Goal: Task Accomplishment & Management: Manage account settings

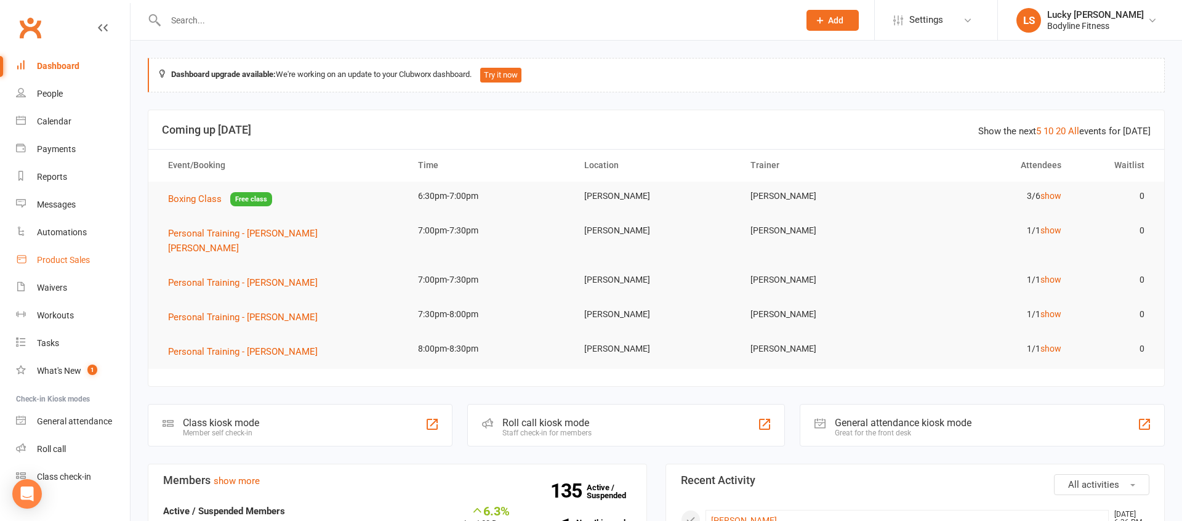
click at [67, 261] on div "Product Sales" at bounding box center [63, 260] width 53 height 10
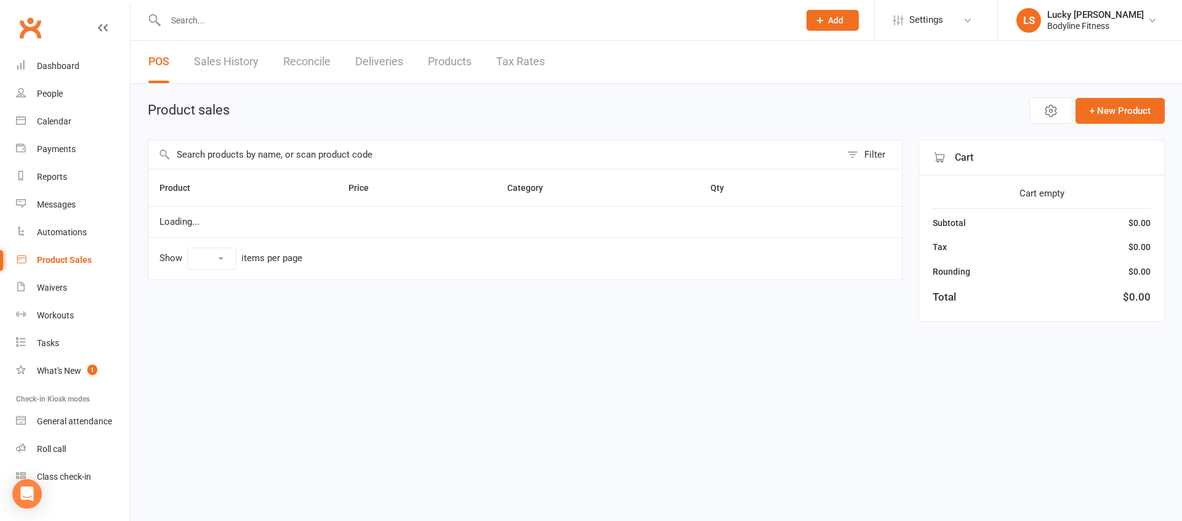
select select "100"
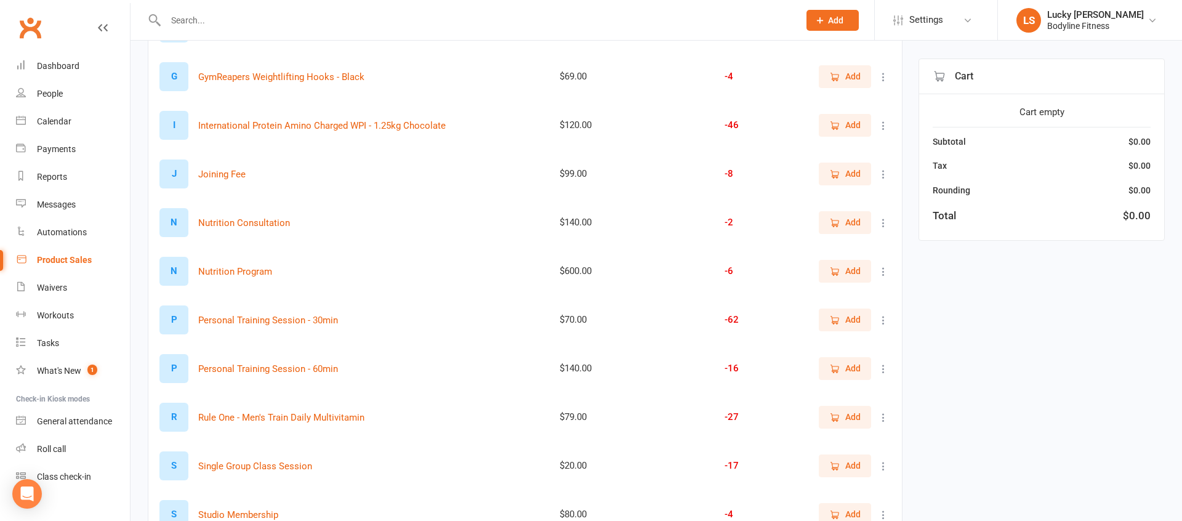
scroll to position [504, 0]
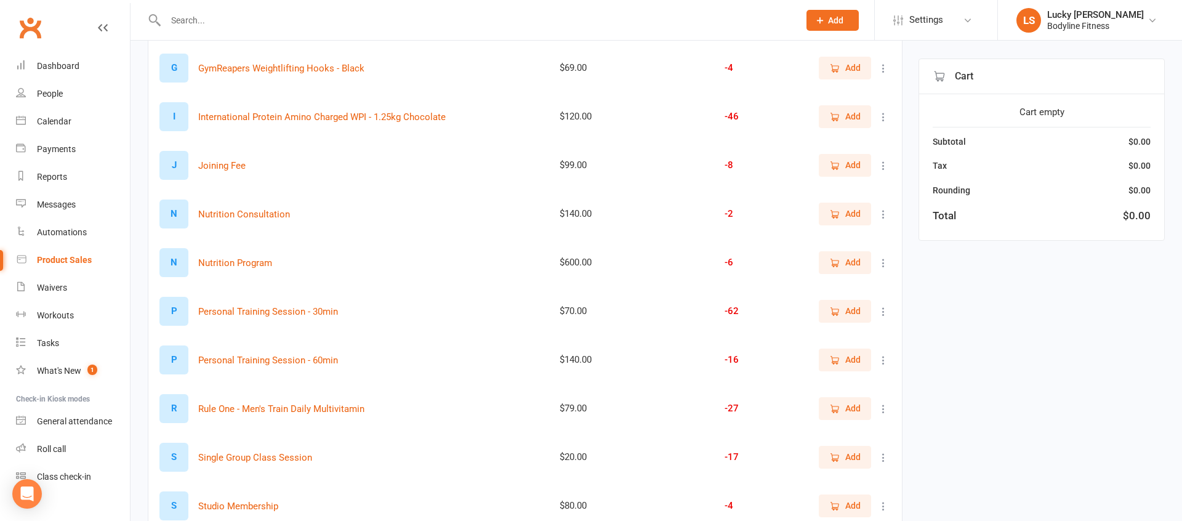
click at [834, 318] on button "Add" at bounding box center [845, 311] width 52 height 22
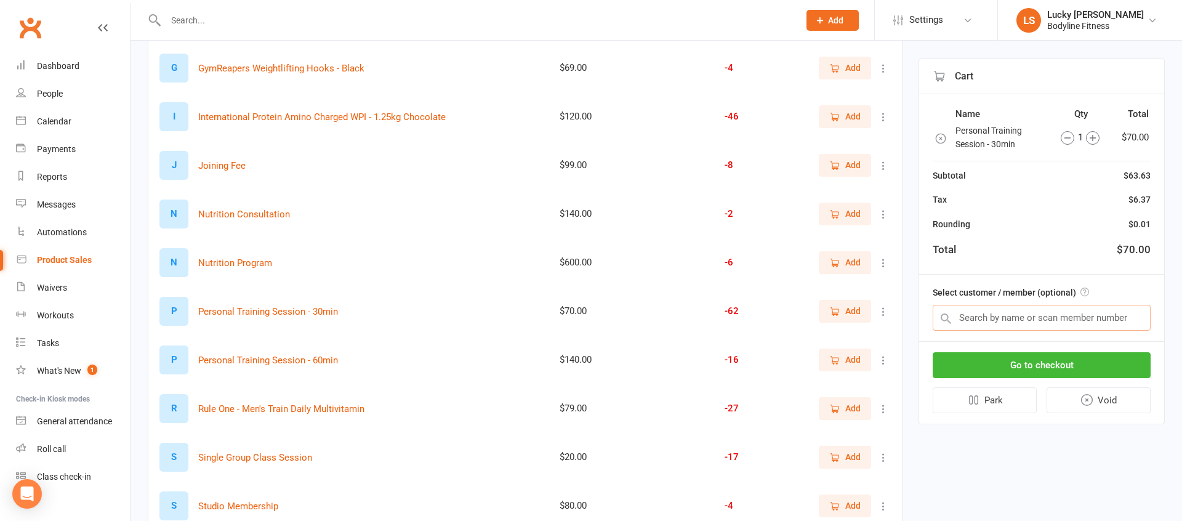
click at [994, 314] on input "text" at bounding box center [1042, 318] width 218 height 26
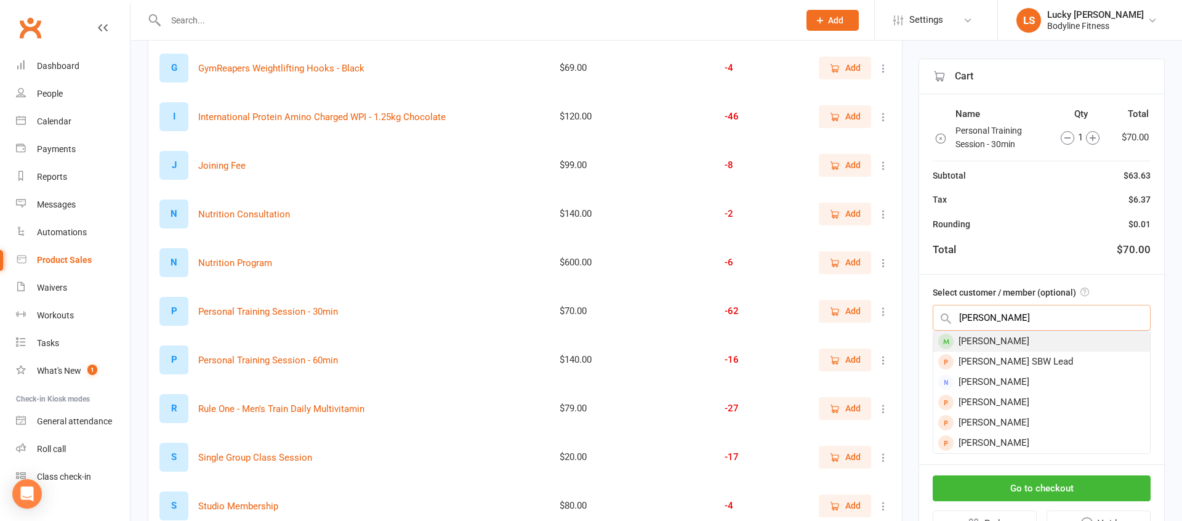
type input "sam leo"
click at [996, 342] on div "[PERSON_NAME]" at bounding box center [1041, 341] width 217 height 20
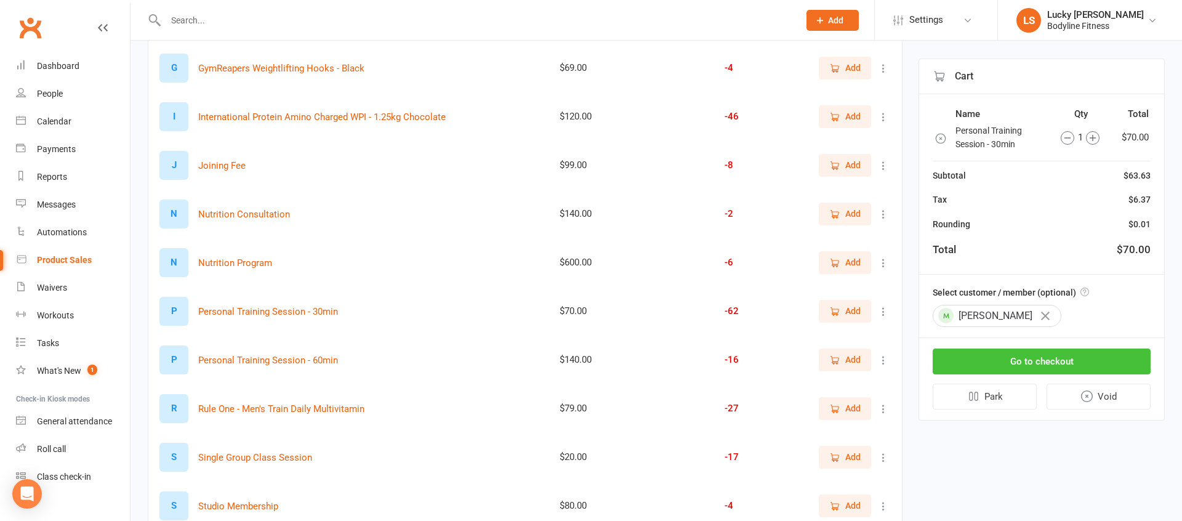
click at [1032, 362] on button "Go to checkout" at bounding box center [1042, 362] width 218 height 26
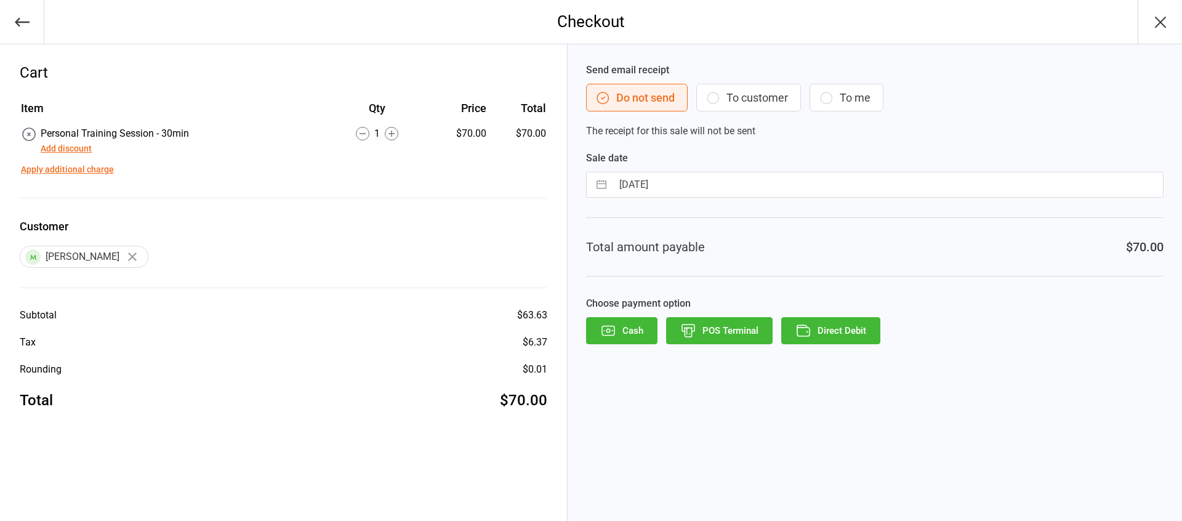
click at [763, 96] on button "To customer" at bounding box center [748, 98] width 105 height 28
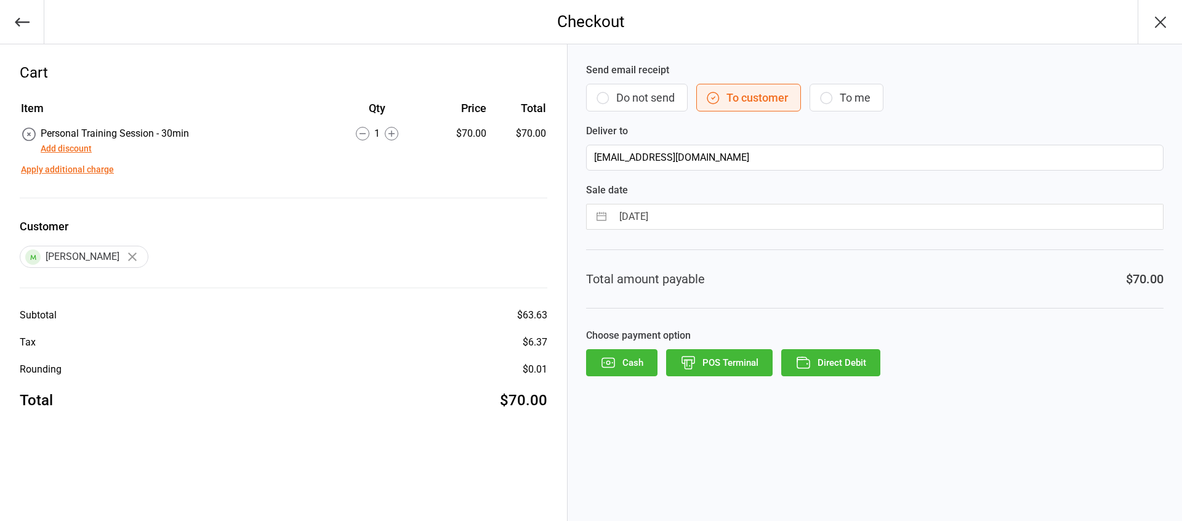
click at [839, 362] on button "Direct Debit" at bounding box center [830, 362] width 99 height 27
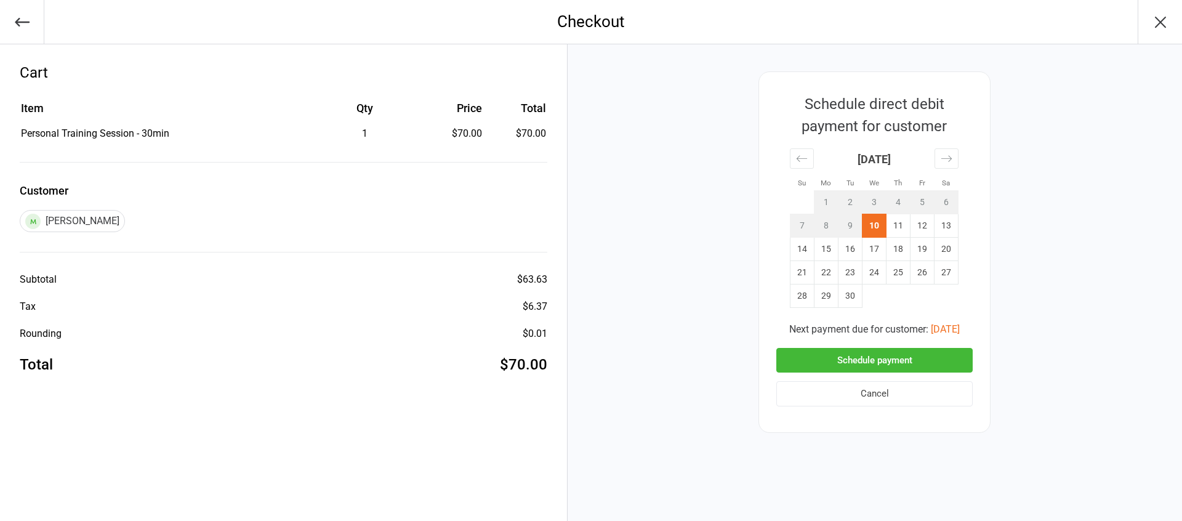
click at [866, 360] on button "Schedule payment" at bounding box center [874, 360] width 196 height 25
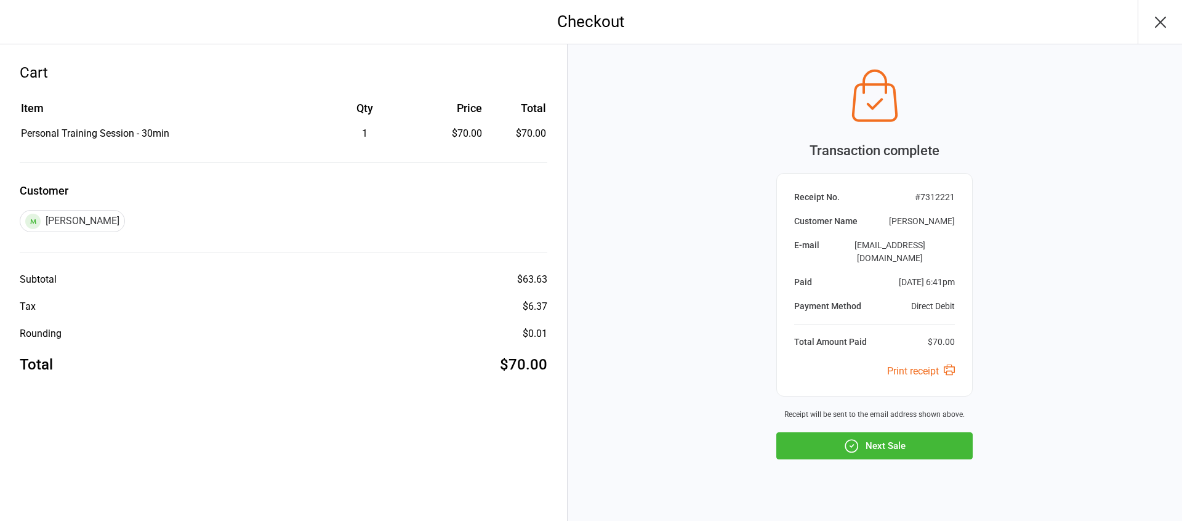
click at [895, 432] on button "Next Sale" at bounding box center [874, 445] width 196 height 27
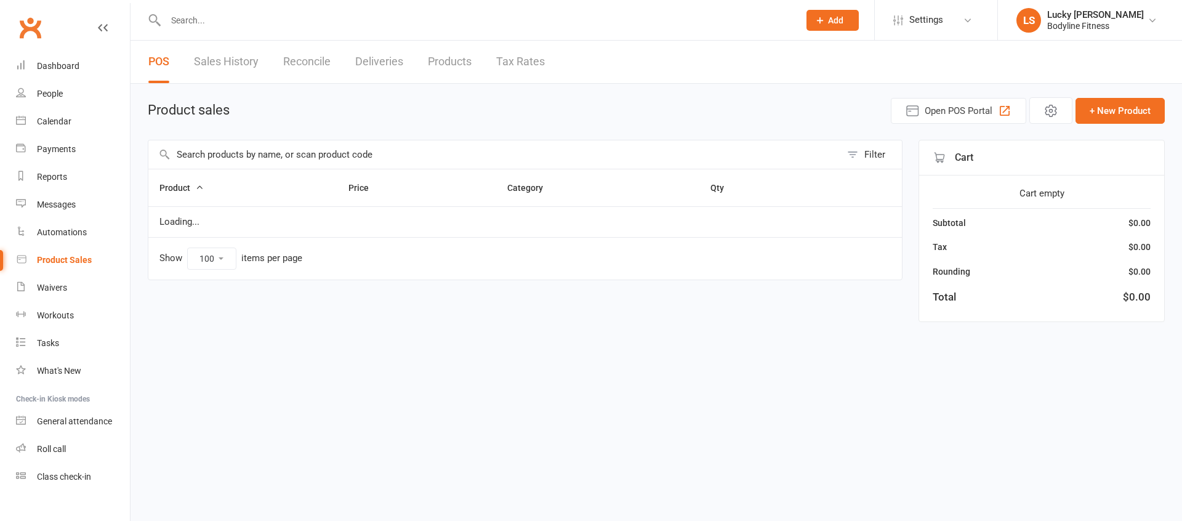
select select "100"
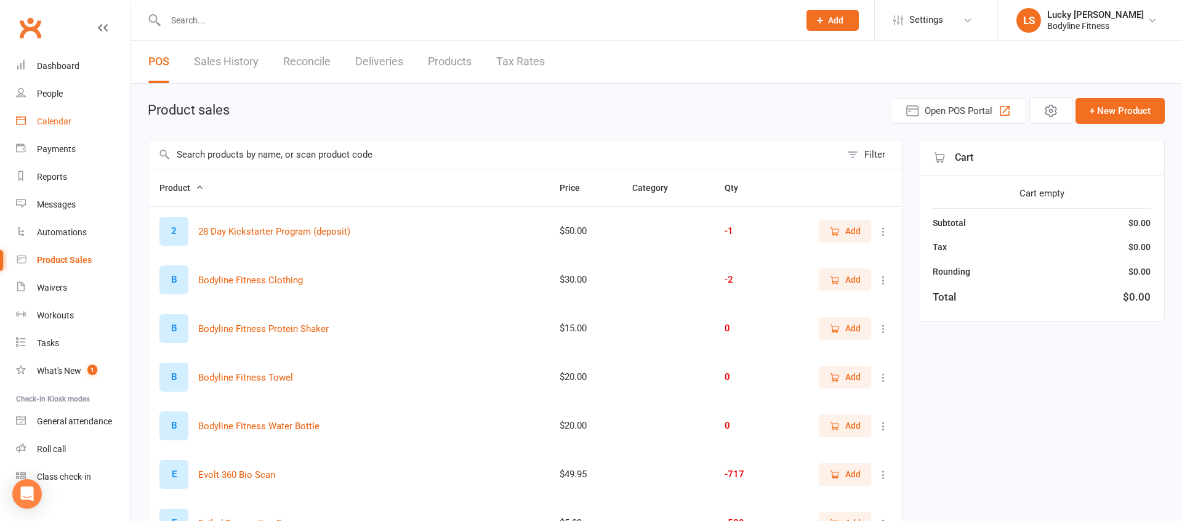
click at [53, 120] on div "Calendar" at bounding box center [54, 121] width 34 height 10
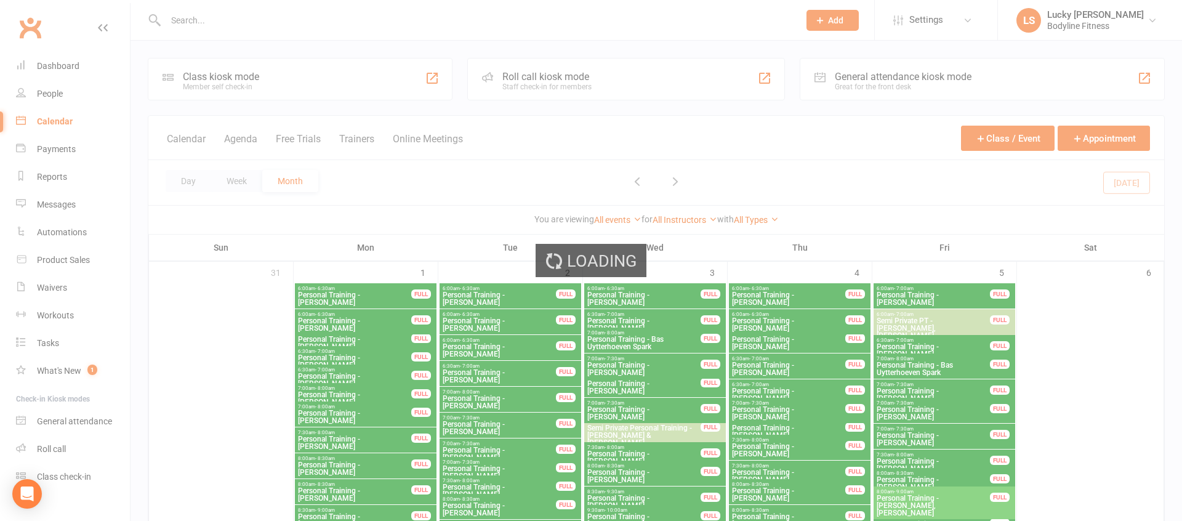
click at [354, 138] on div "Loading" at bounding box center [591, 260] width 1182 height 521
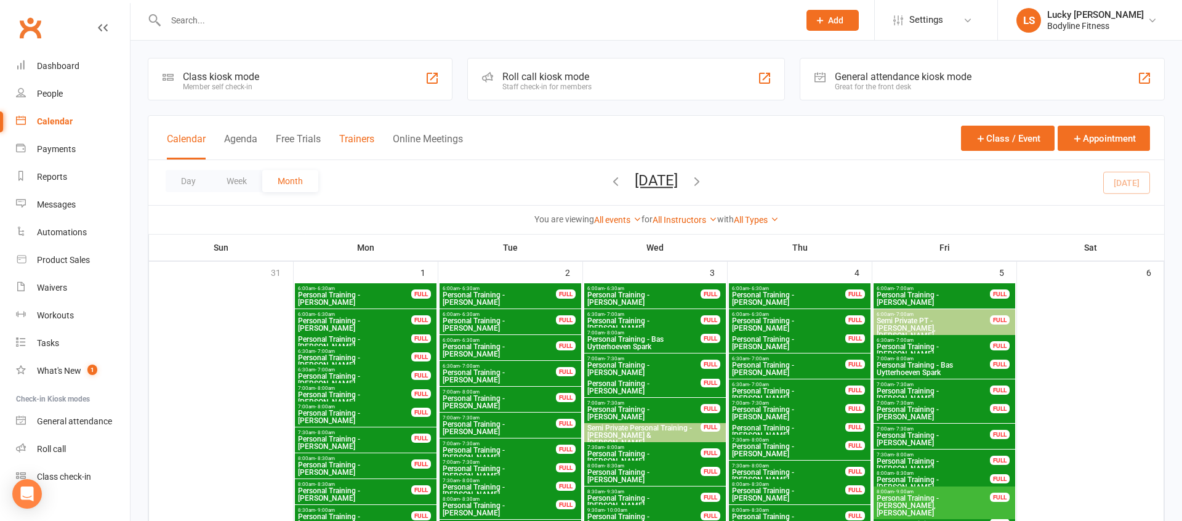
click at [357, 140] on button "Trainers" at bounding box center [356, 146] width 35 height 26
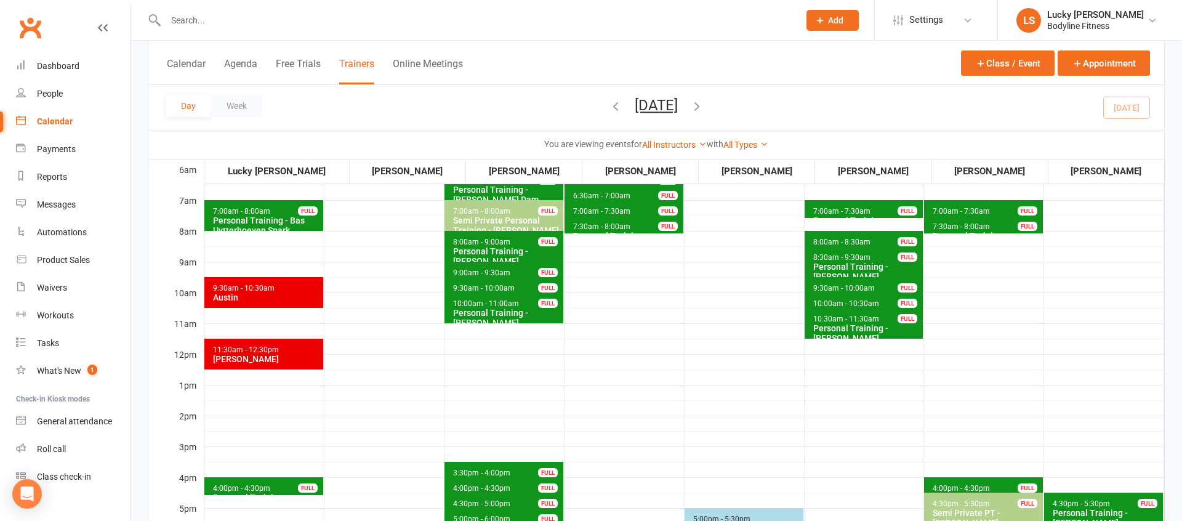
scroll to position [160, 0]
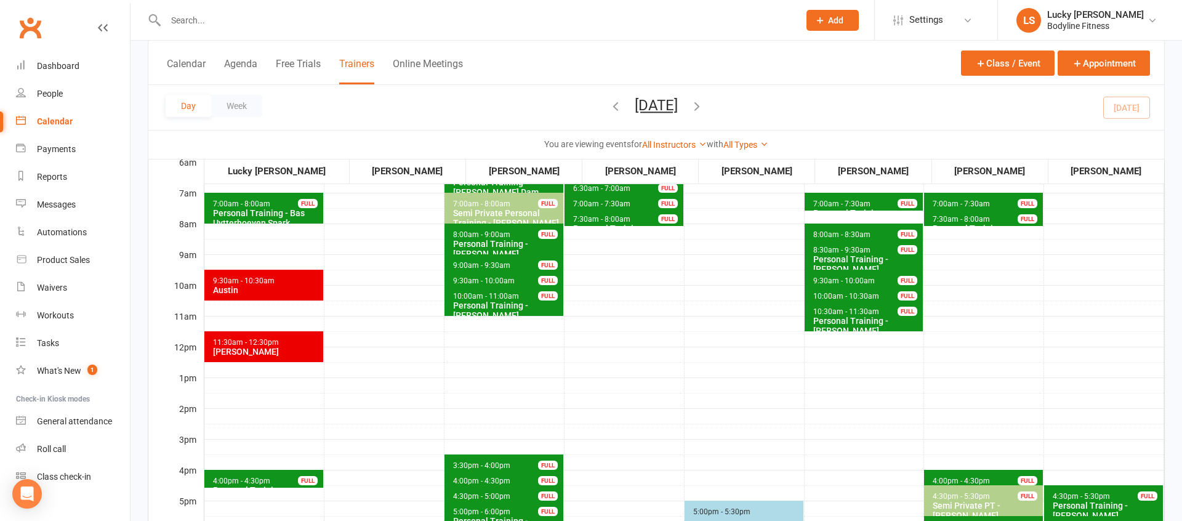
click at [281, 213] on div "Personal Training - Bas Uytterhoeven Spark" at bounding box center [266, 218] width 108 height 20
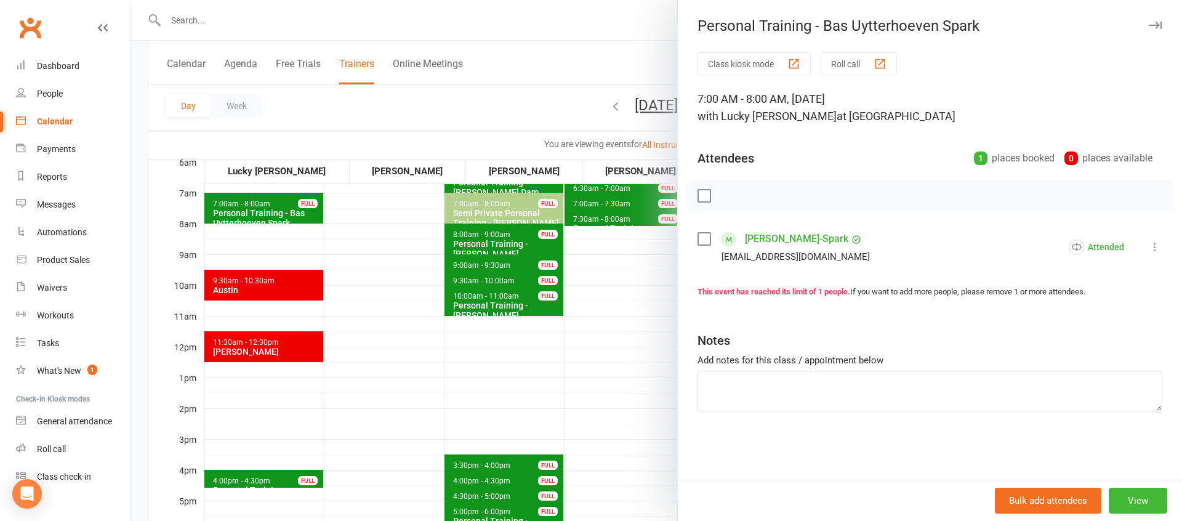
click at [352, 287] on div at bounding box center [657, 260] width 1052 height 521
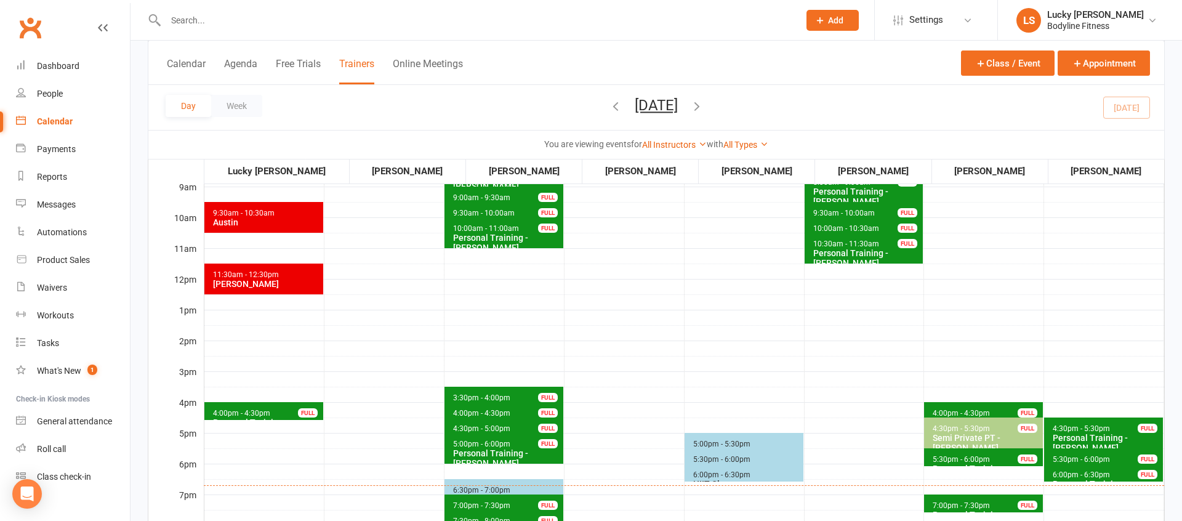
scroll to position [288, 0]
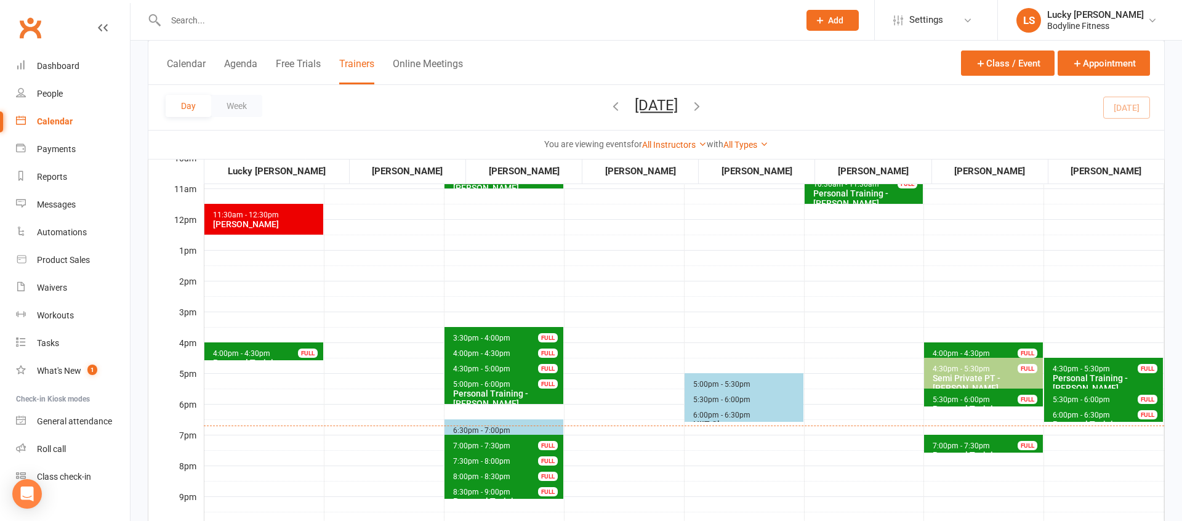
click at [304, 349] on div "FULL" at bounding box center [308, 353] width 20 height 9
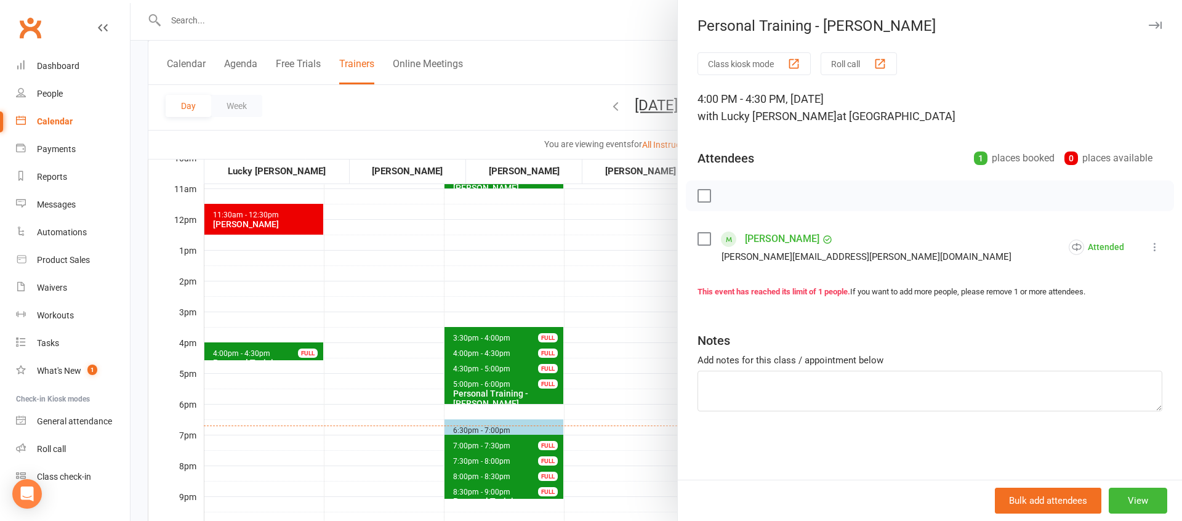
click at [455, 282] on div at bounding box center [657, 260] width 1052 height 521
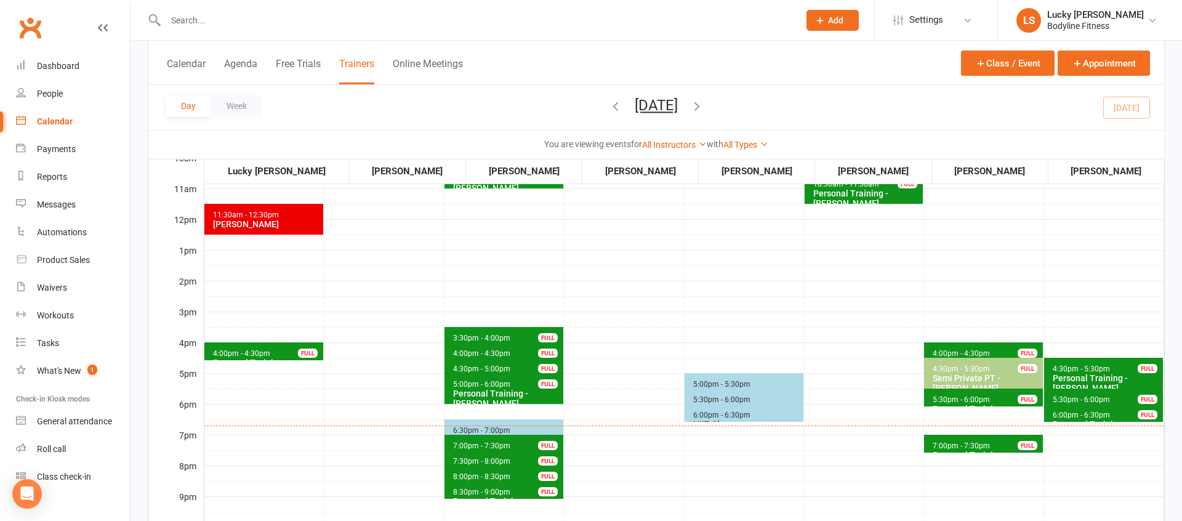
click at [977, 444] on span "7:00pm - 7:30pm" at bounding box center [961, 445] width 58 height 9
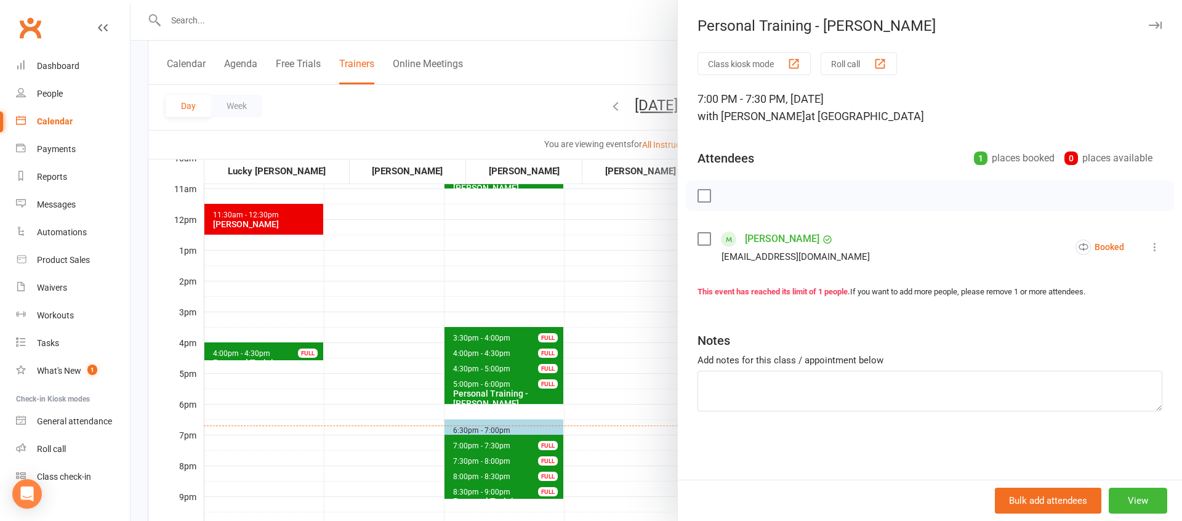
click at [621, 302] on div at bounding box center [657, 260] width 1052 height 521
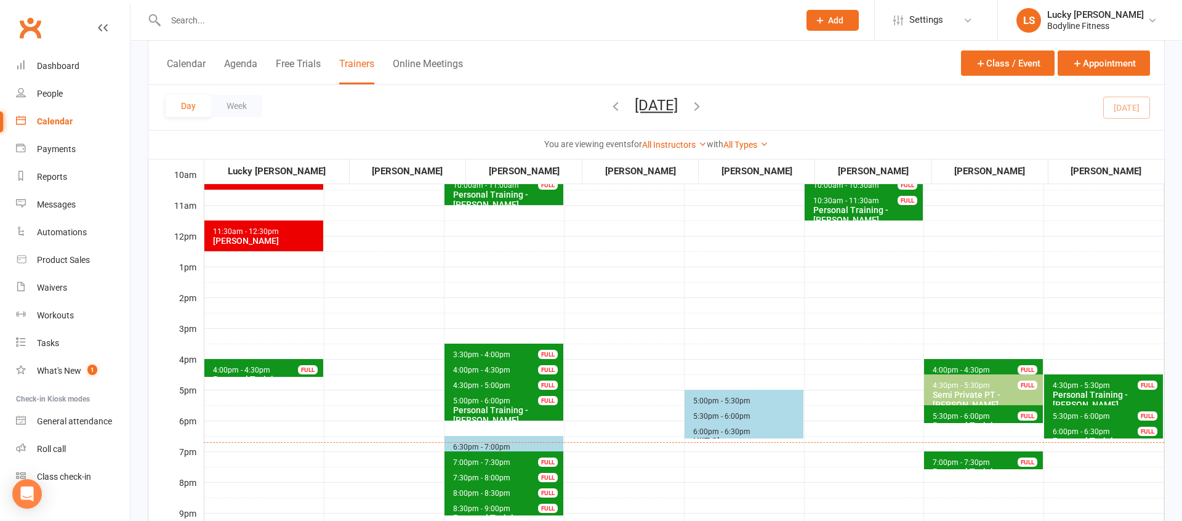
scroll to position [267, 0]
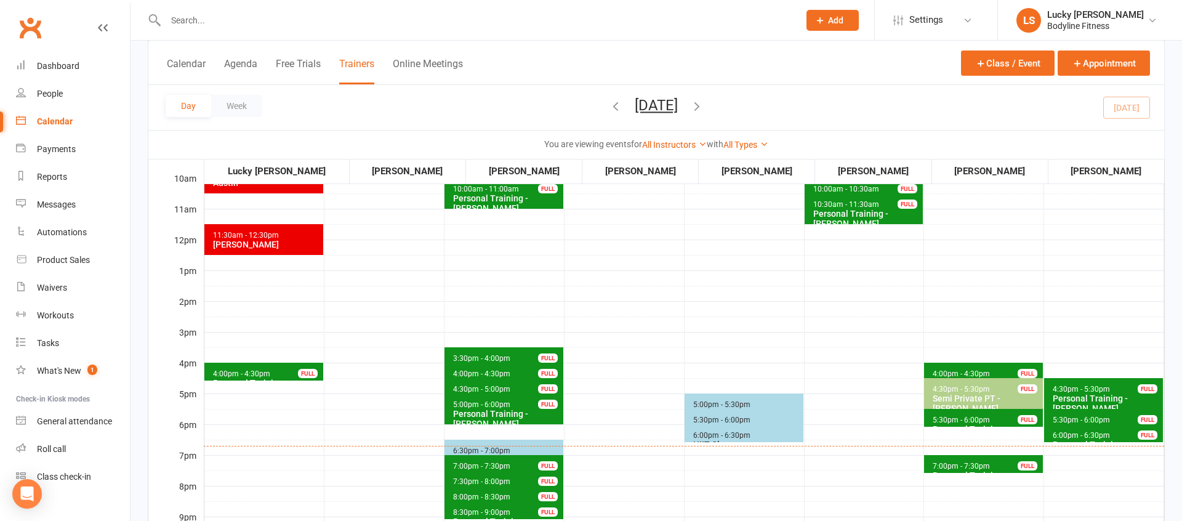
click at [961, 368] on span "4:00pm - 4:30pm Personal Training - [PERSON_NAME] FULL" at bounding box center [983, 372] width 119 height 18
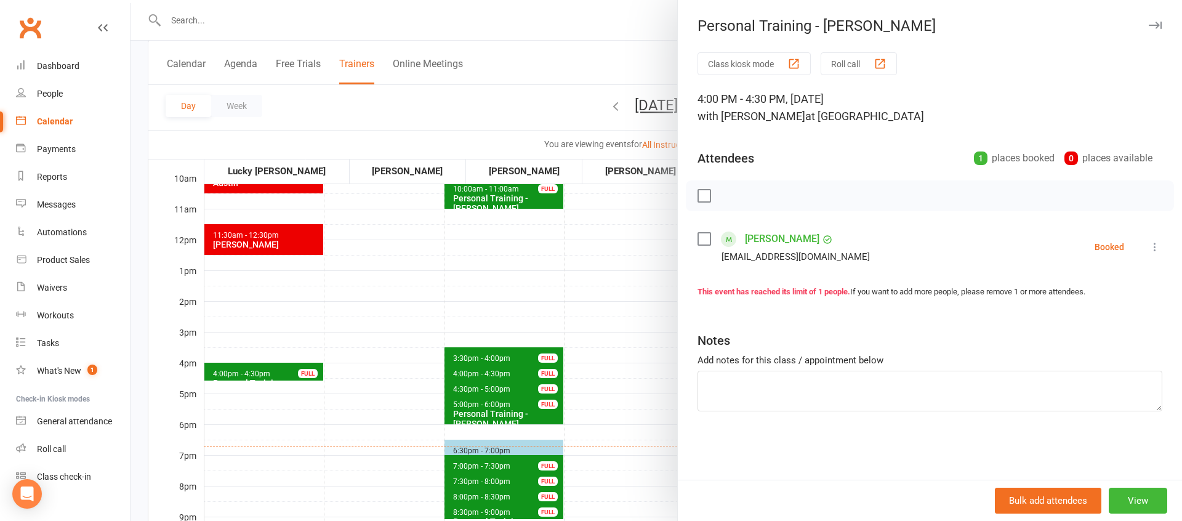
click at [627, 300] on div at bounding box center [657, 260] width 1052 height 521
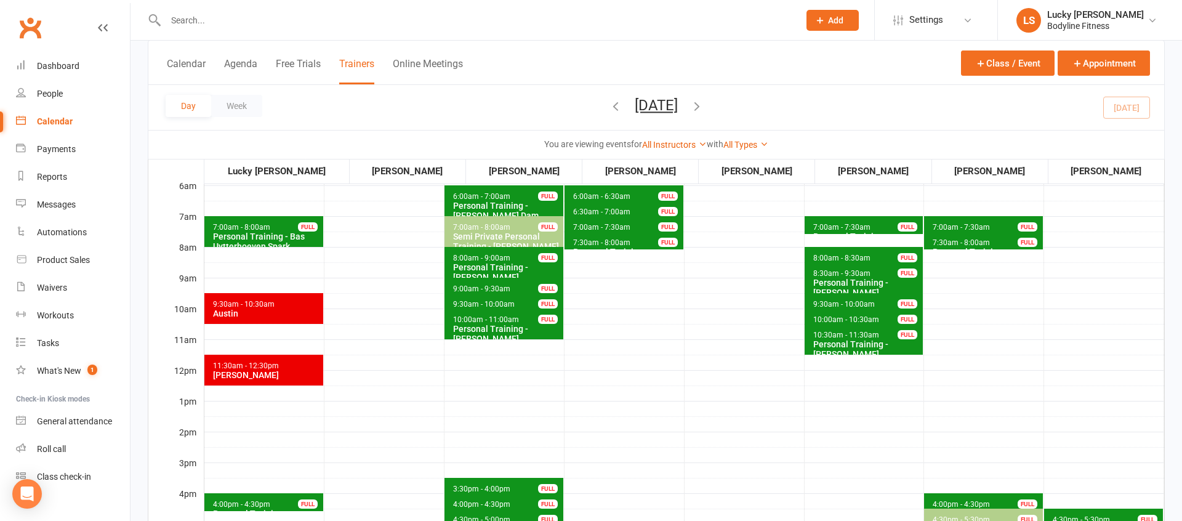
scroll to position [124, 0]
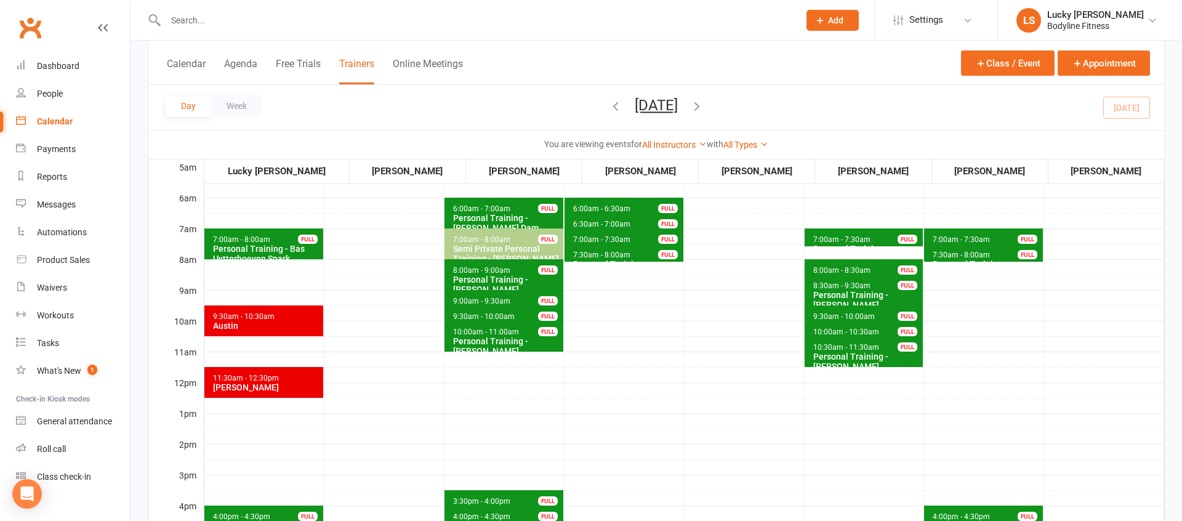
click at [704, 108] on icon "button" at bounding box center [697, 106] width 14 height 14
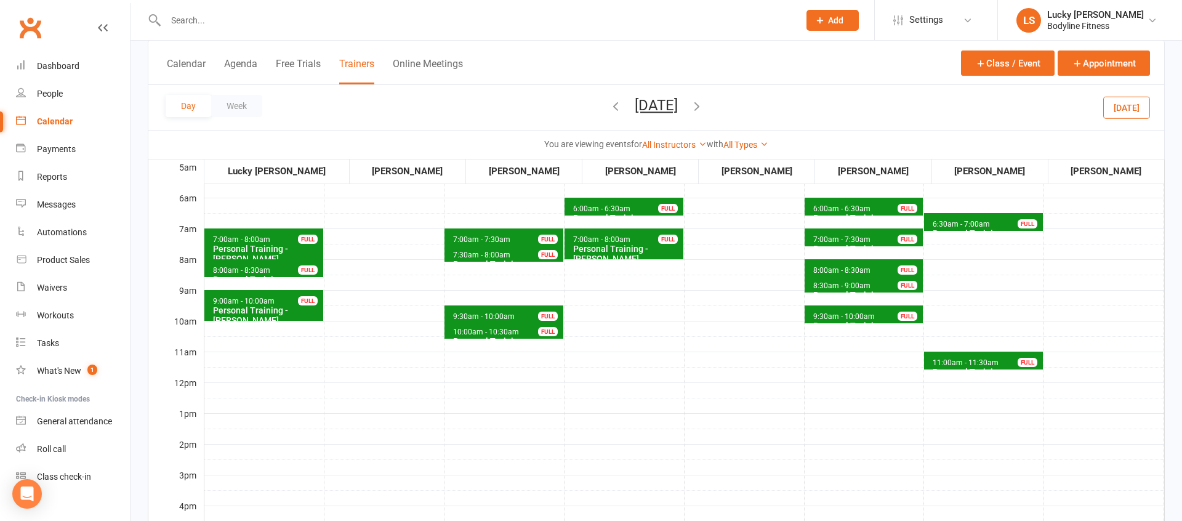
scroll to position [129, 0]
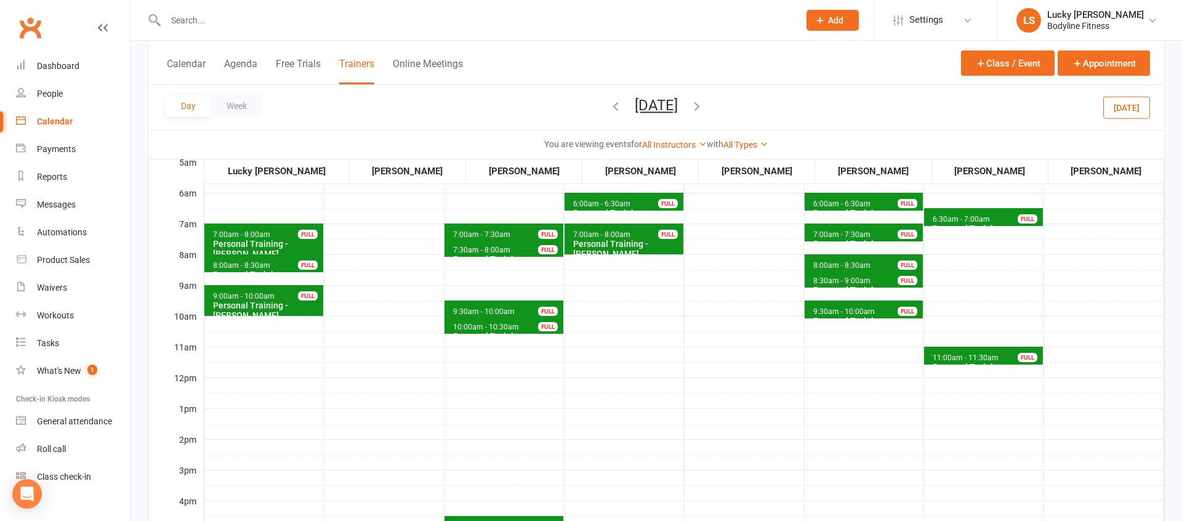
click at [274, 267] on span "8:00am - 8:30am Personal Training - [PERSON_NAME] FULL" at bounding box center [263, 263] width 119 height 18
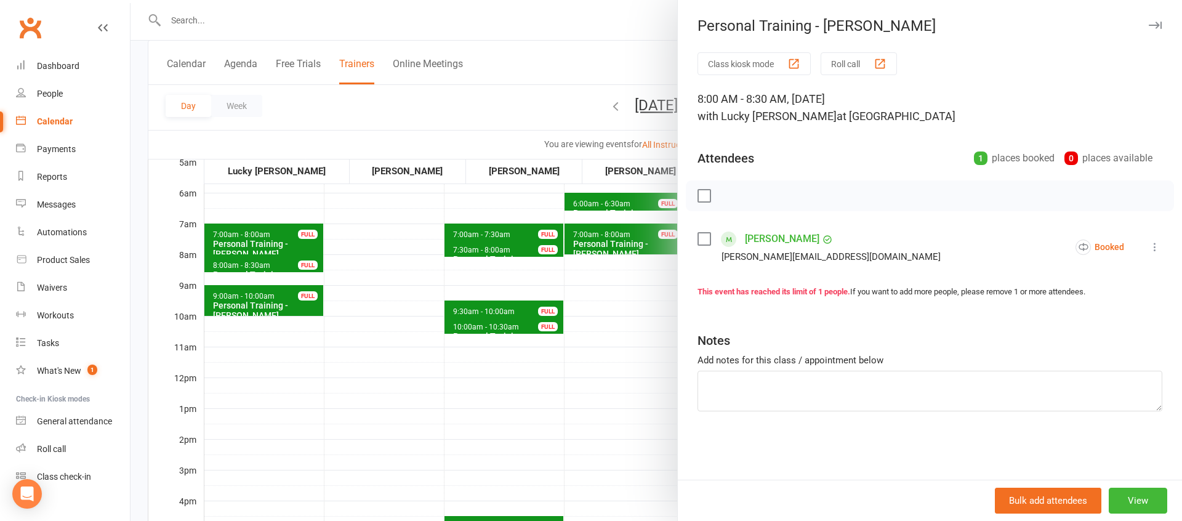
click at [311, 357] on div at bounding box center [657, 260] width 1052 height 521
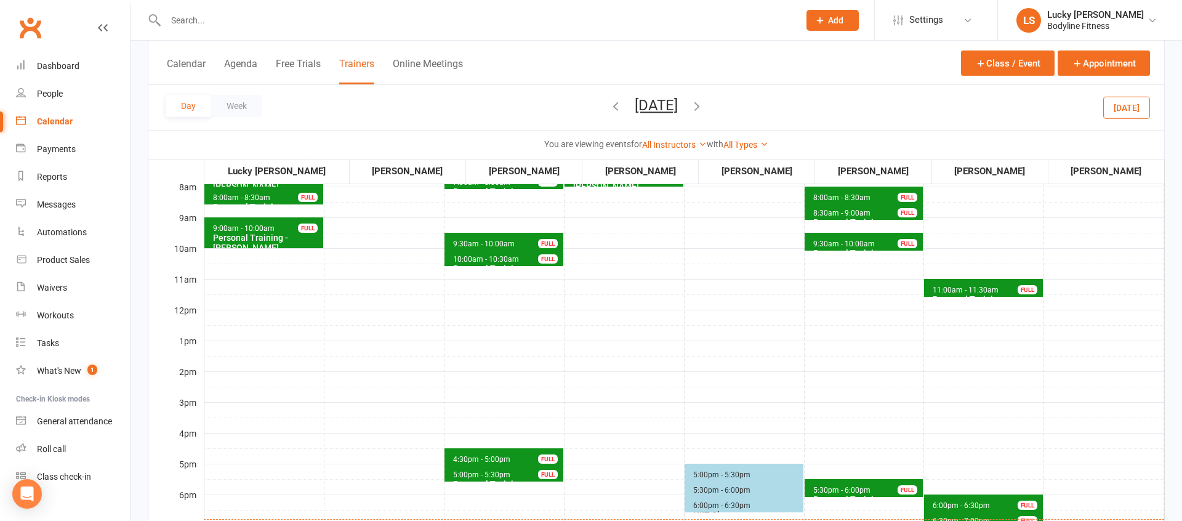
scroll to position [212, 0]
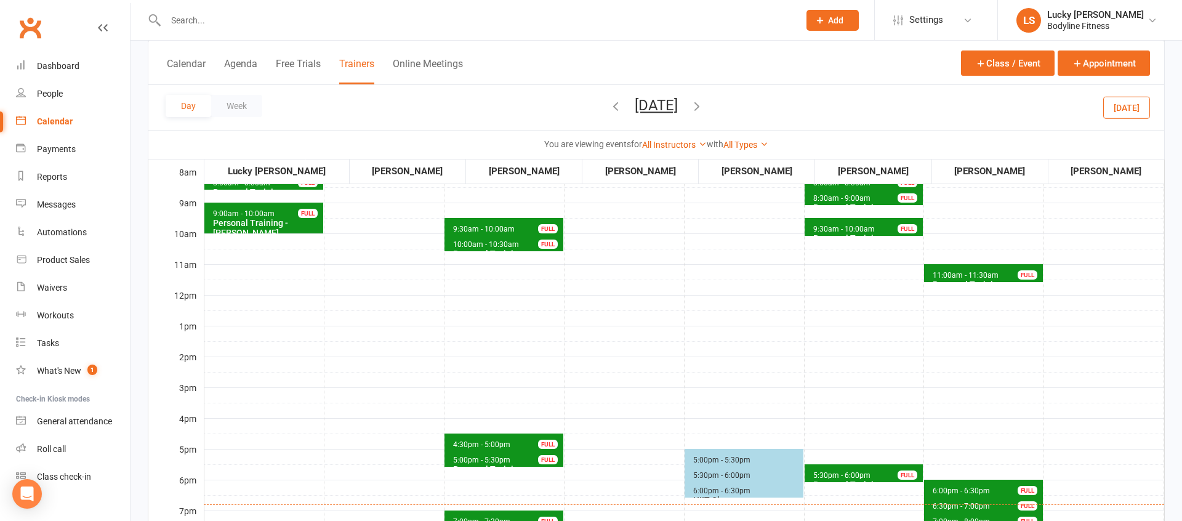
click at [609, 109] on icon "button" at bounding box center [616, 106] width 14 height 14
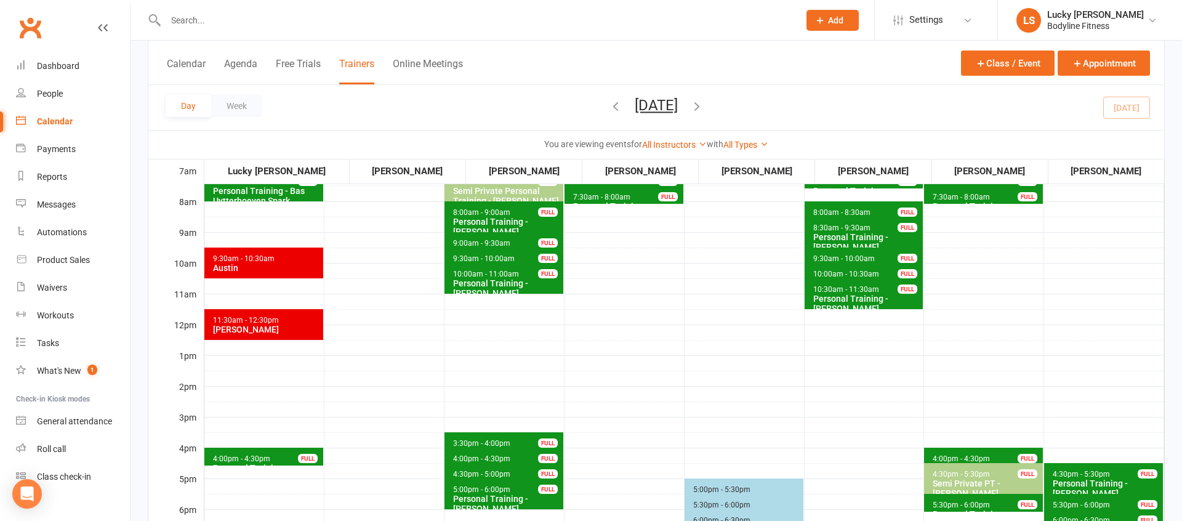
scroll to position [176, 0]
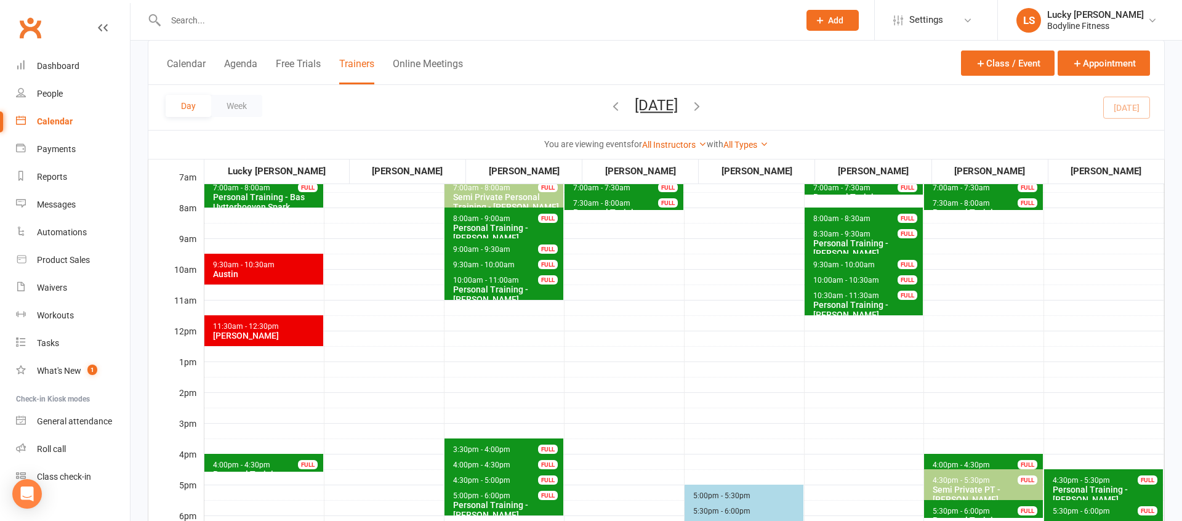
click at [704, 105] on icon "button" at bounding box center [697, 106] width 14 height 14
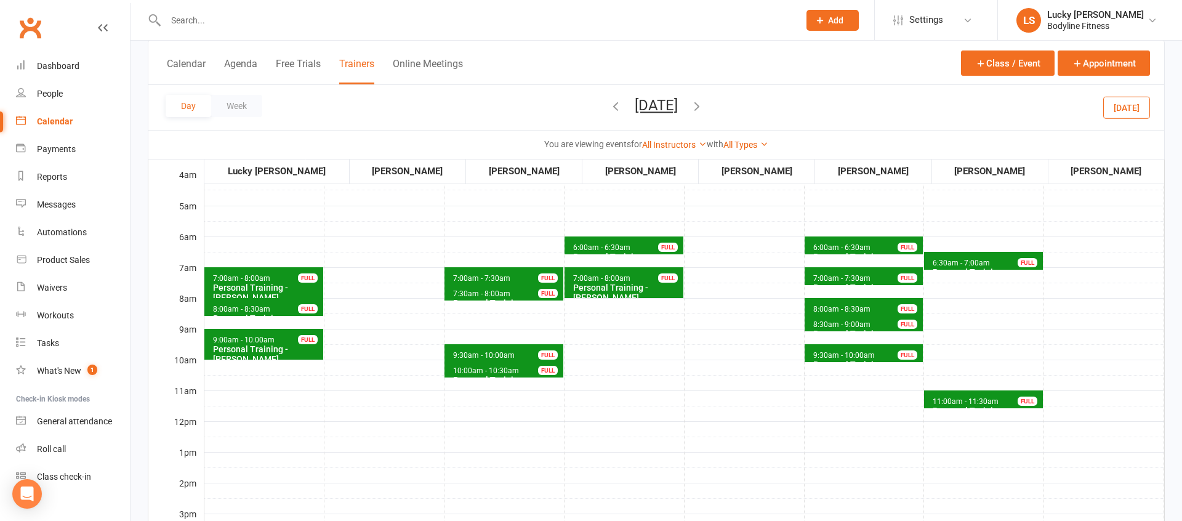
scroll to position [87, 0]
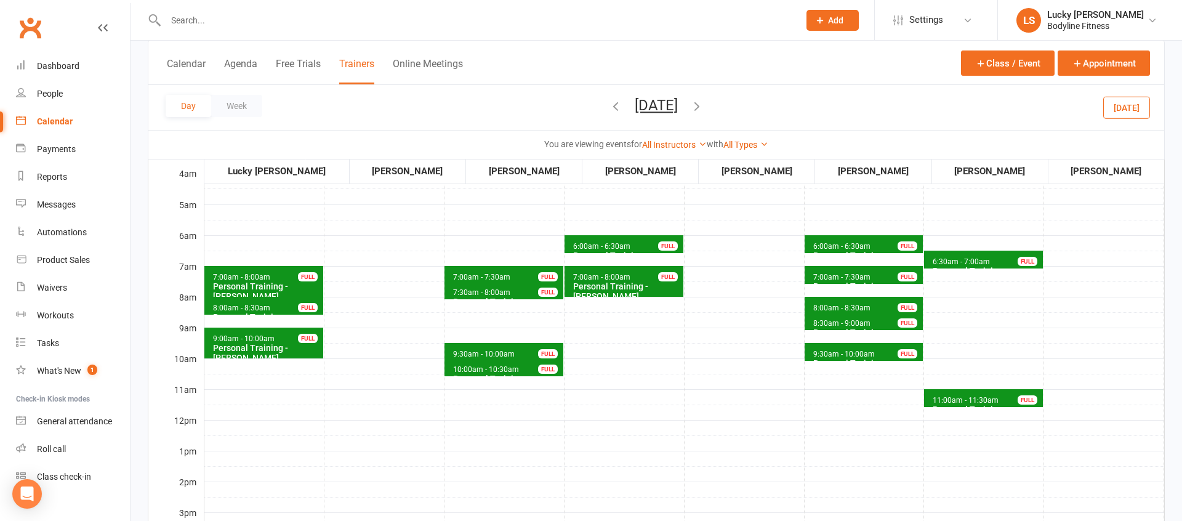
click at [704, 111] on icon "button" at bounding box center [697, 106] width 14 height 14
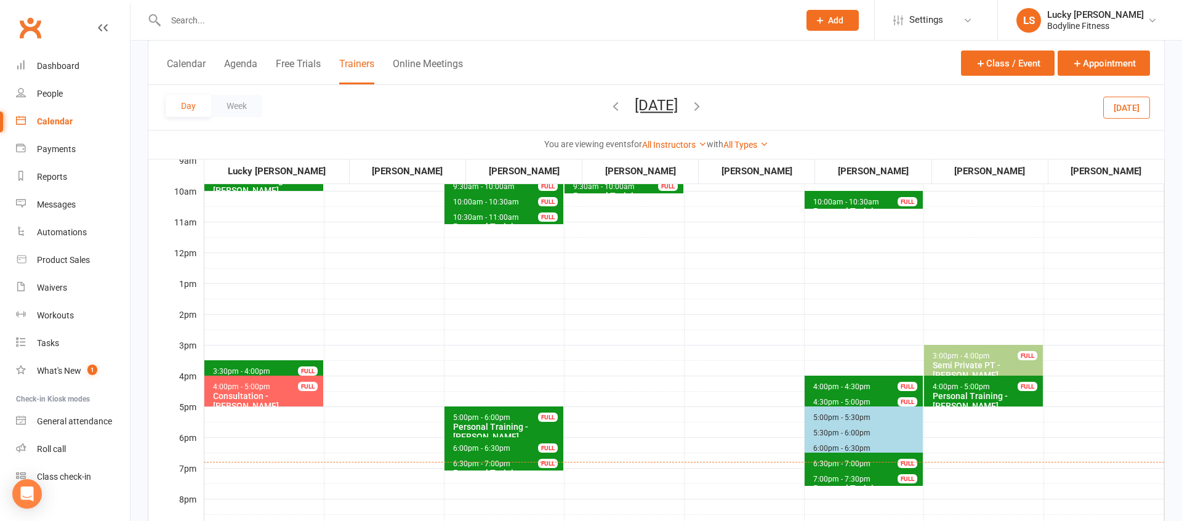
scroll to position [255, 0]
click at [824, 456] on span "6:30pm - 7:00pm Personal Training - [PERSON_NAME] FULL" at bounding box center [864, 461] width 119 height 18
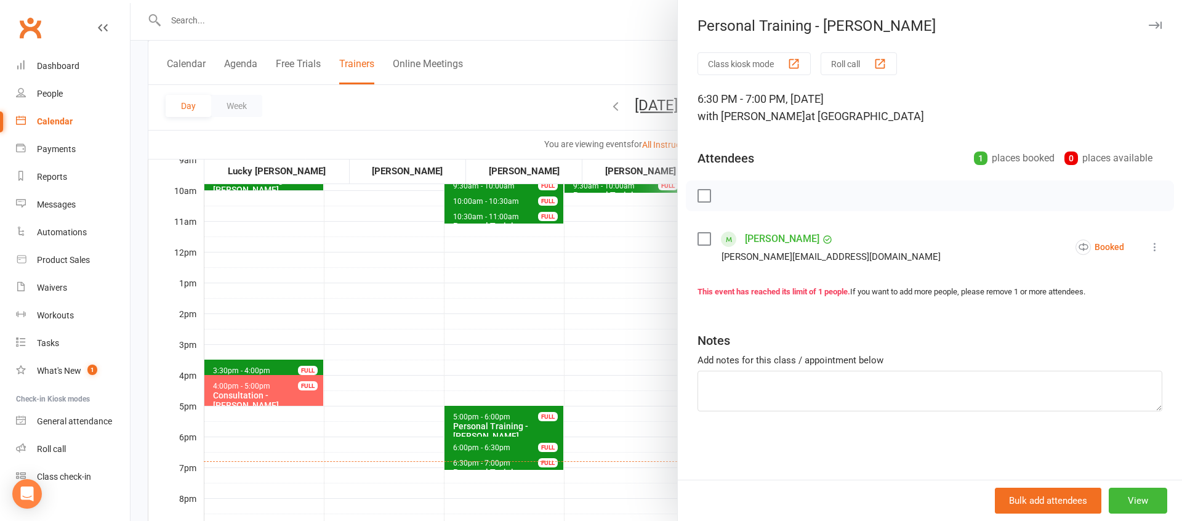
click at [596, 368] on div at bounding box center [657, 260] width 1052 height 521
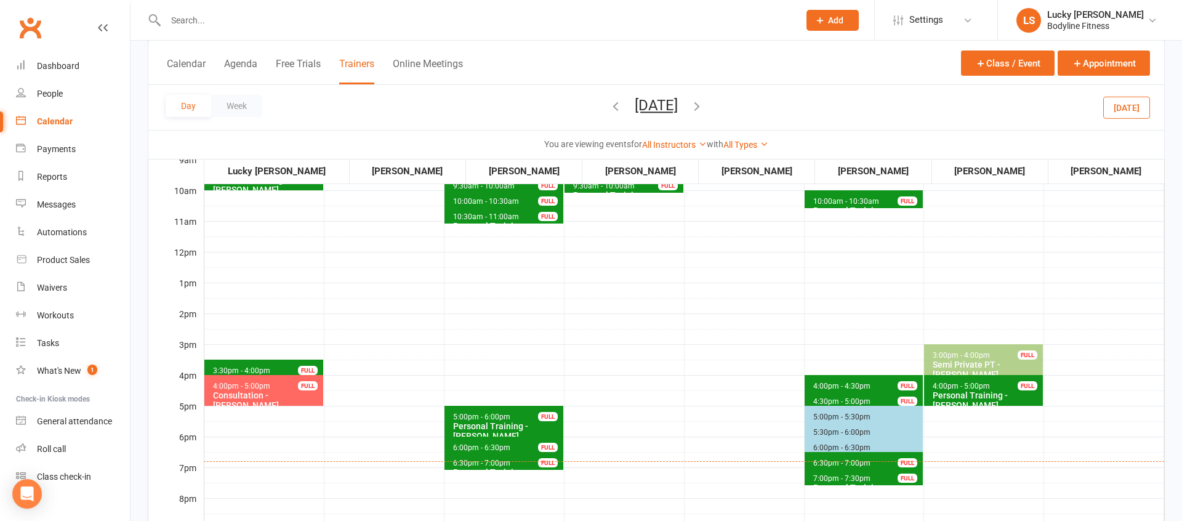
click at [836, 477] on span "7:00pm - 7:30pm" at bounding box center [842, 478] width 58 height 9
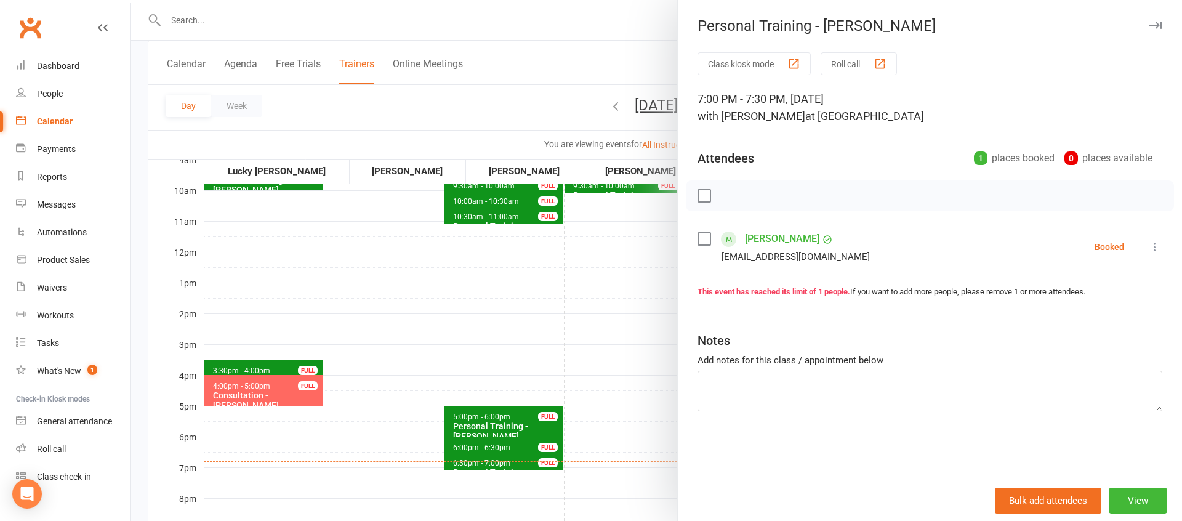
click at [589, 363] on div at bounding box center [657, 260] width 1052 height 521
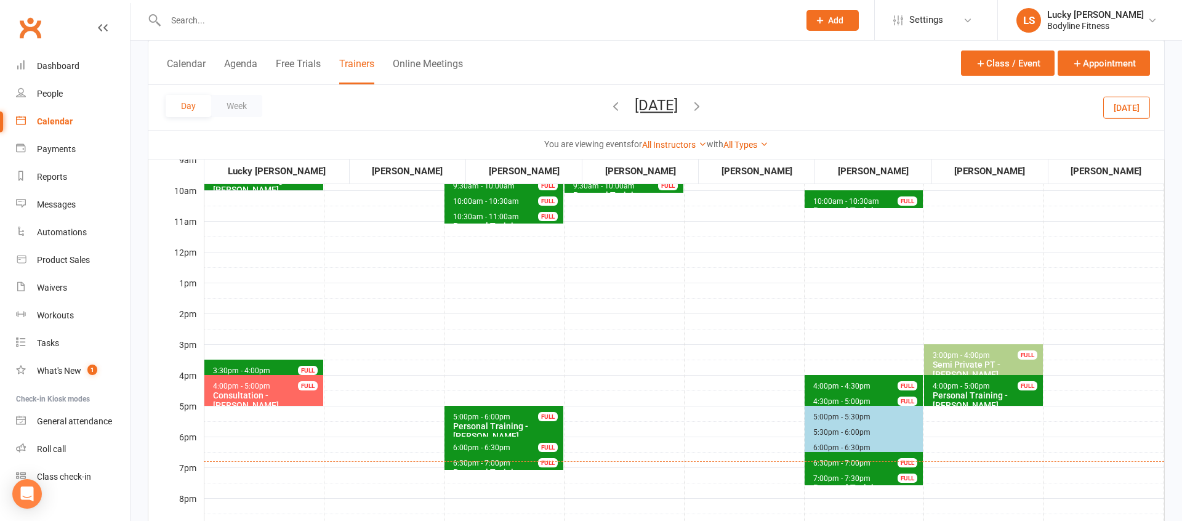
click at [836, 399] on span "4:30pm - 5:00pm" at bounding box center [842, 401] width 58 height 9
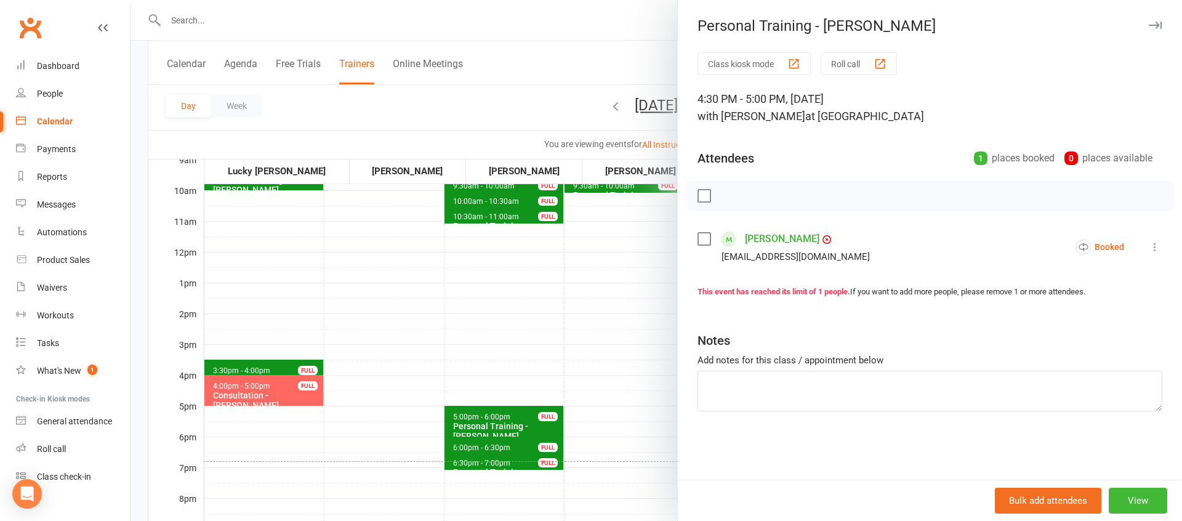
click at [591, 359] on div at bounding box center [657, 260] width 1052 height 521
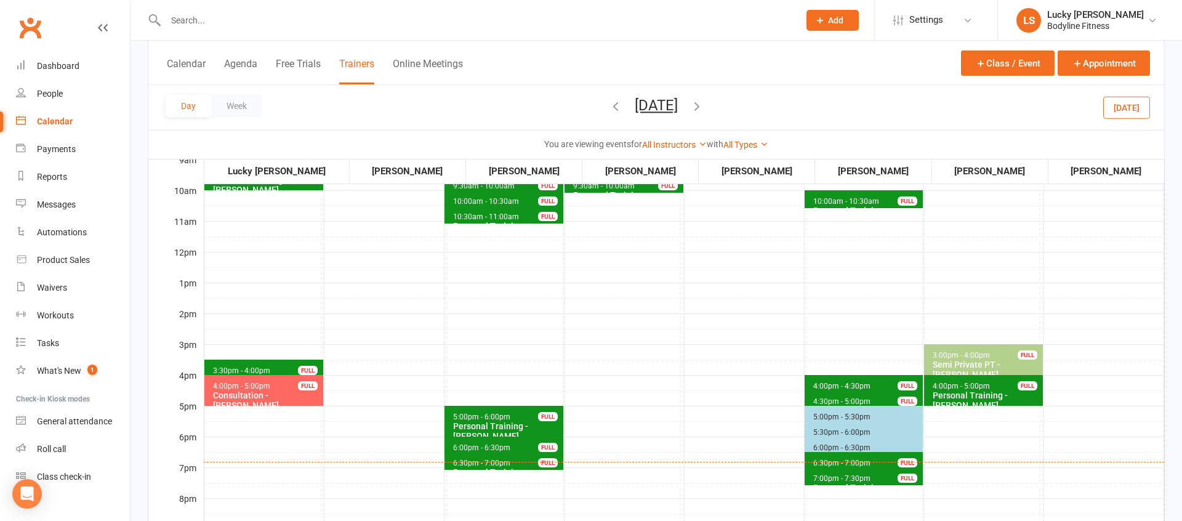
click at [821, 382] on span "4:00pm - 4:30pm" at bounding box center [842, 386] width 58 height 9
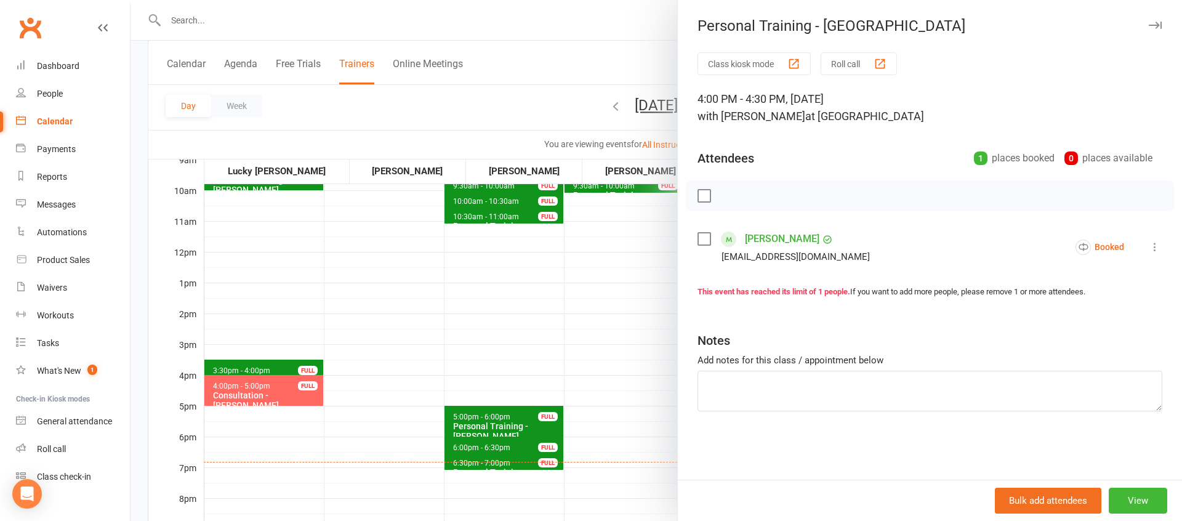
click at [564, 334] on div at bounding box center [657, 260] width 1052 height 521
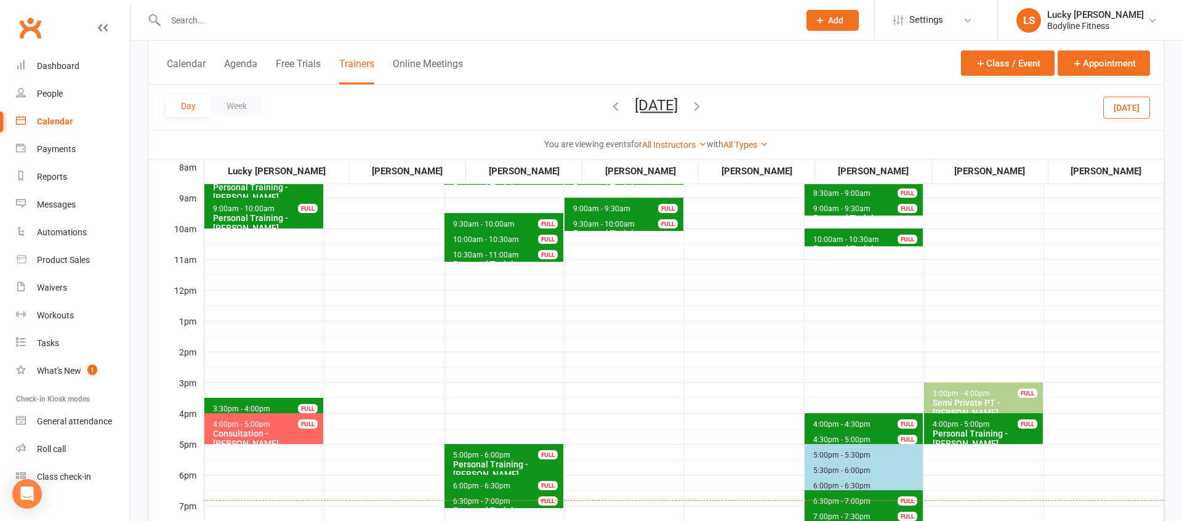
scroll to position [209, 0]
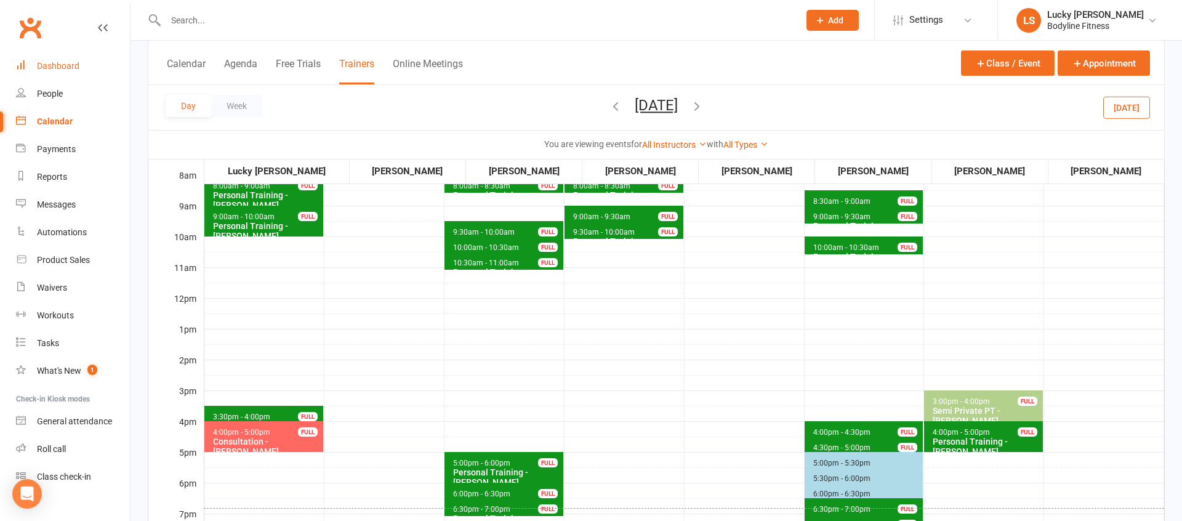
click at [71, 65] on div "Dashboard" at bounding box center [58, 66] width 42 height 10
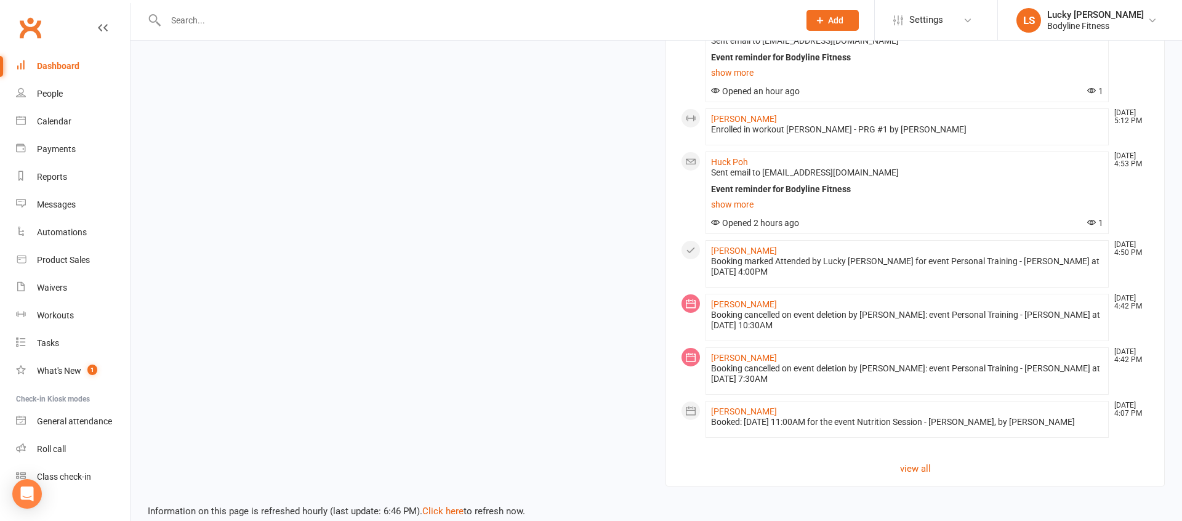
scroll to position [1253, 0]
click at [455, 505] on link "Click here" at bounding box center [442, 510] width 41 height 11
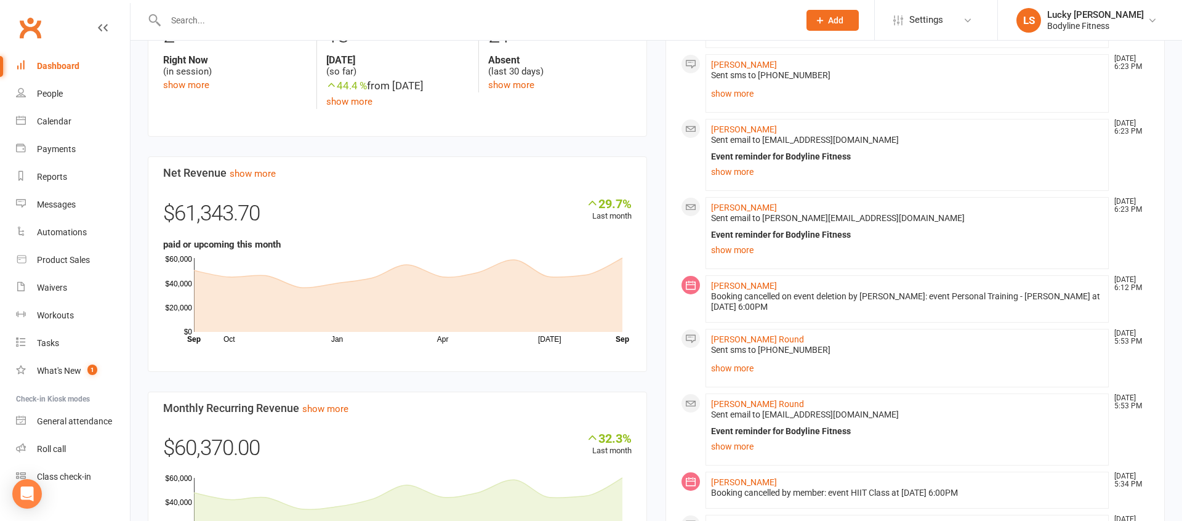
scroll to position [674, 0]
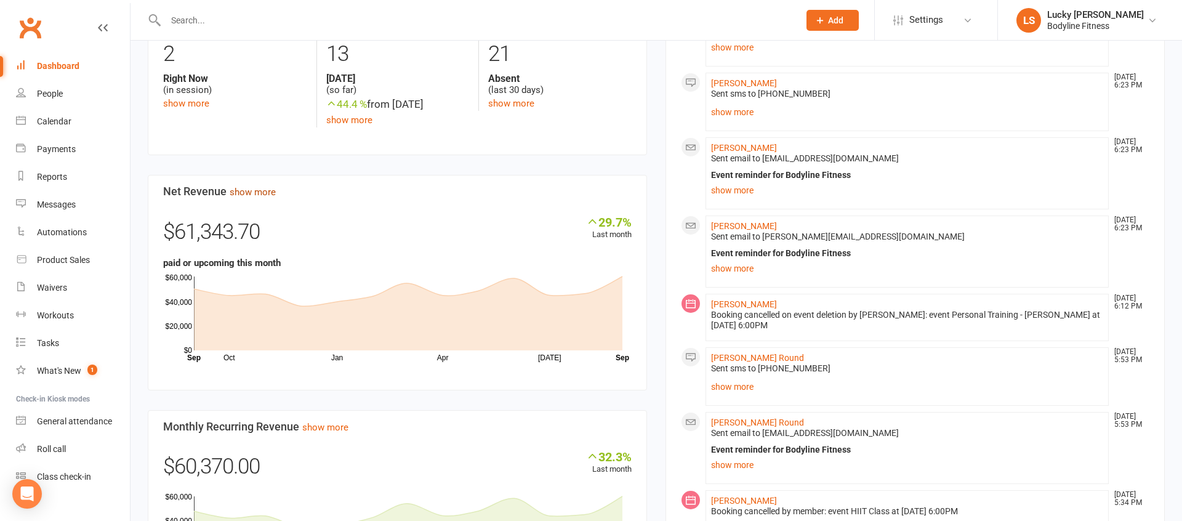
click at [259, 187] on link "show more" at bounding box center [253, 192] width 46 height 11
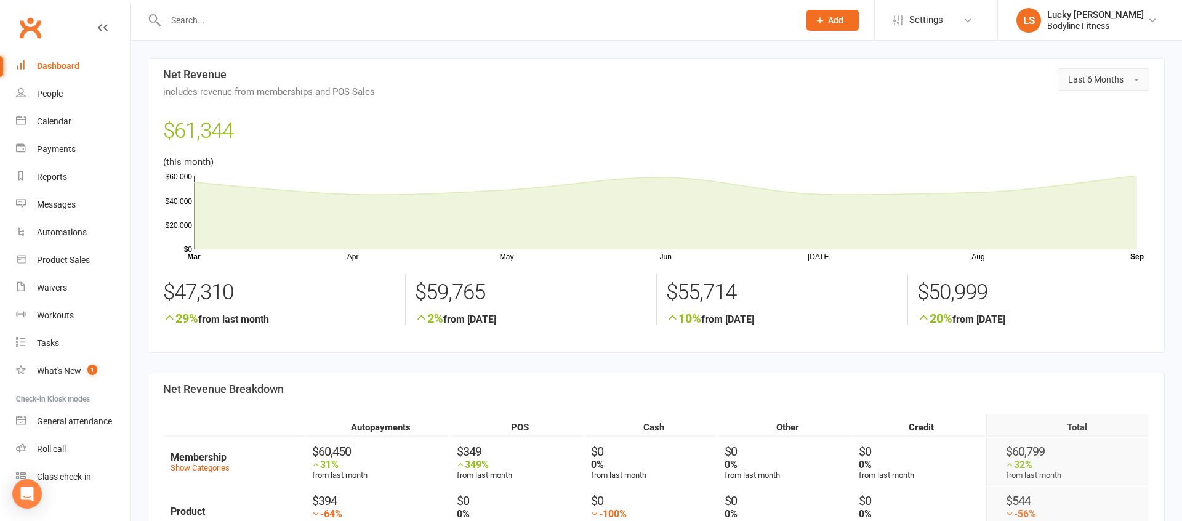
click at [1110, 73] on button "Last 6 Months" at bounding box center [1104, 79] width 92 height 22
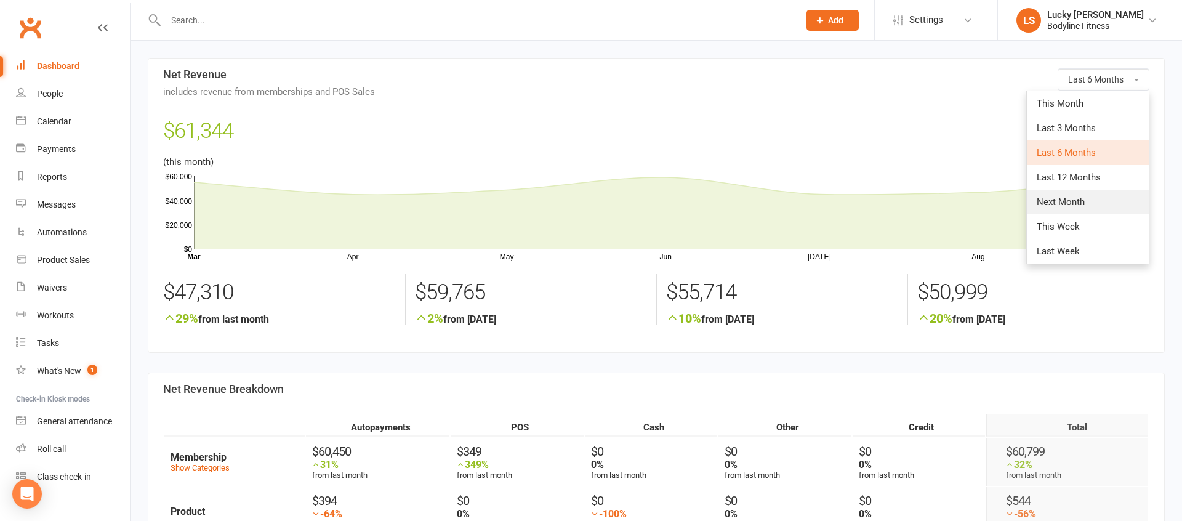
click at [1082, 201] on span "Next Month" at bounding box center [1061, 201] width 48 height 11
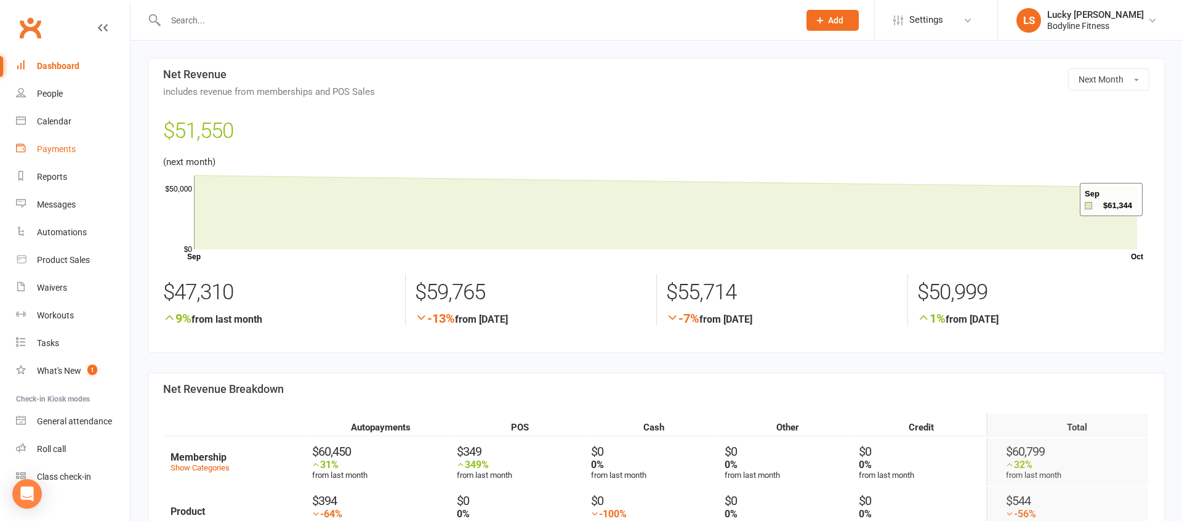
click at [52, 147] on div "Payments" at bounding box center [56, 149] width 39 height 10
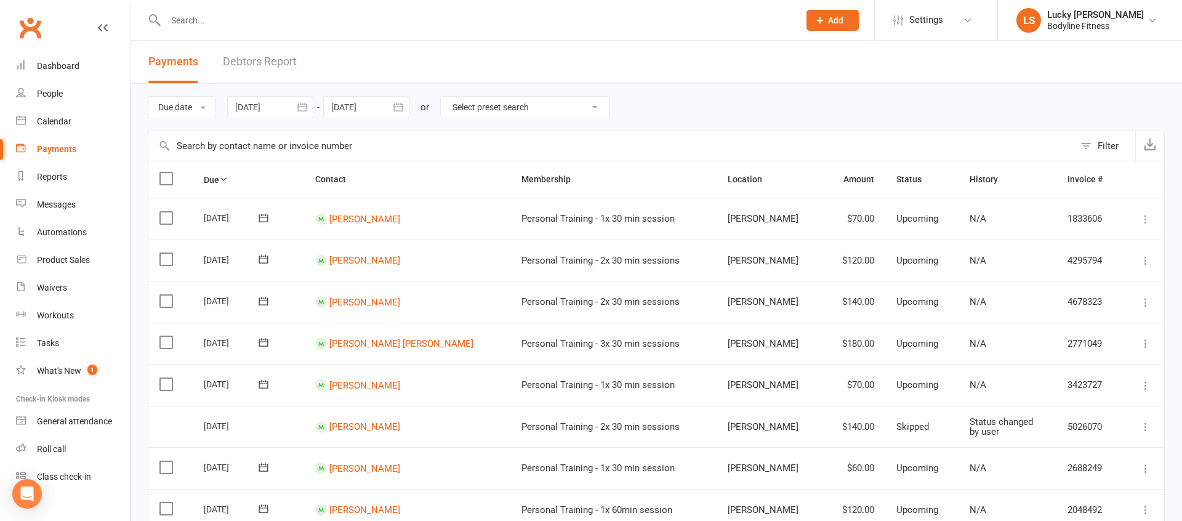
click at [272, 109] on div at bounding box center [270, 107] width 86 height 22
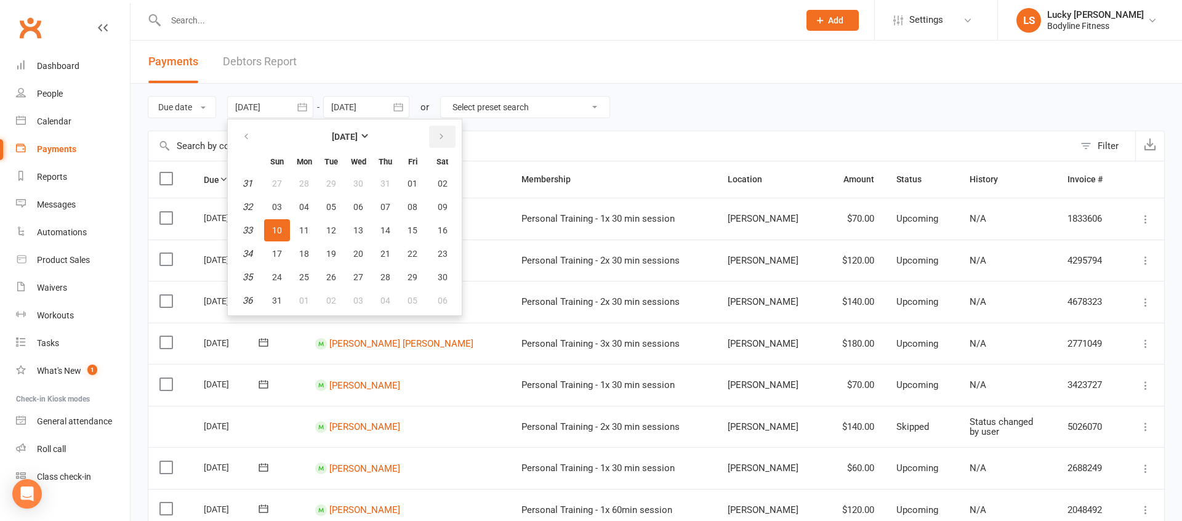
click at [441, 140] on icon "button" at bounding box center [441, 137] width 9 height 10
click at [367, 178] on button "01" at bounding box center [358, 183] width 26 height 22
type input "01 Oct 2025"
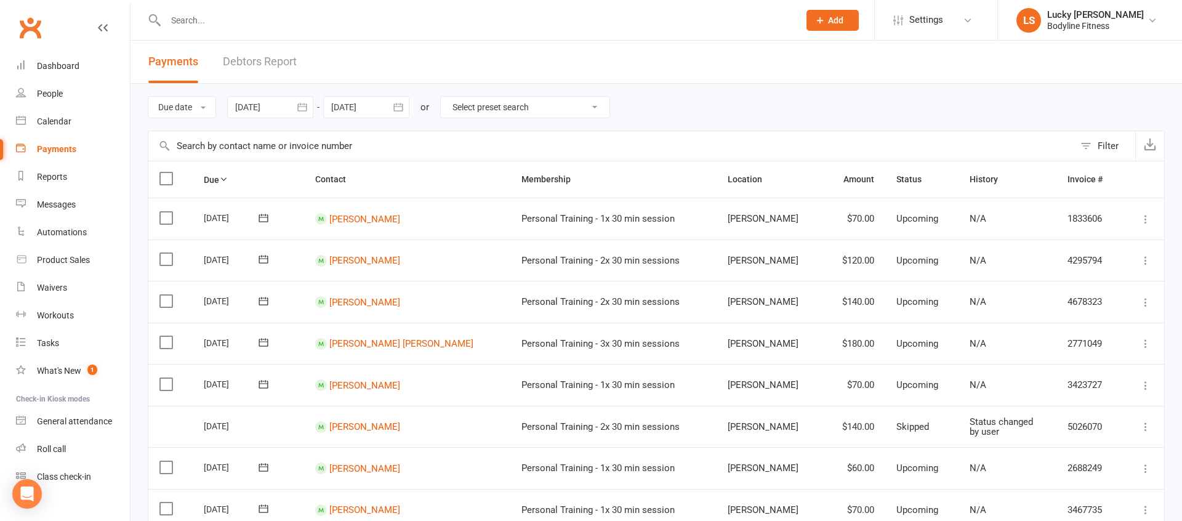
click at [374, 106] on div at bounding box center [366, 107] width 86 height 22
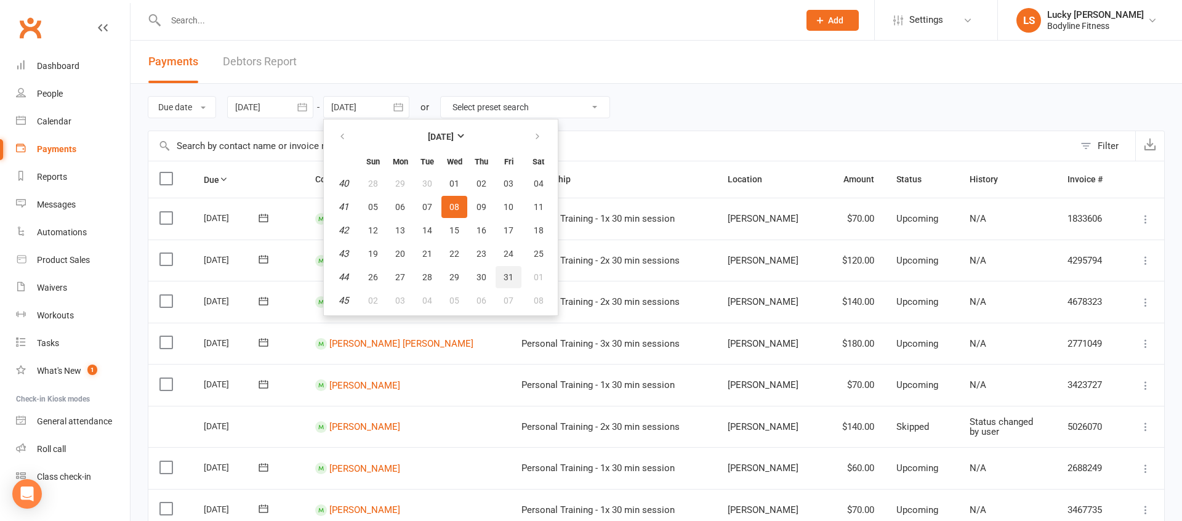
click at [507, 277] on span "31" at bounding box center [509, 277] width 10 height 10
type input "31 Oct 2025"
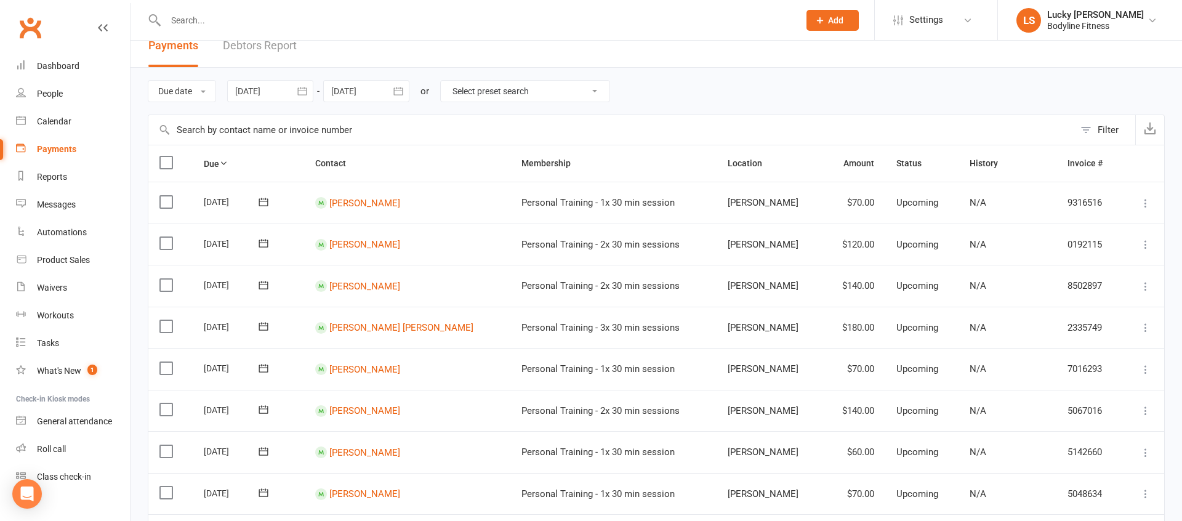
scroll to position [22, 0]
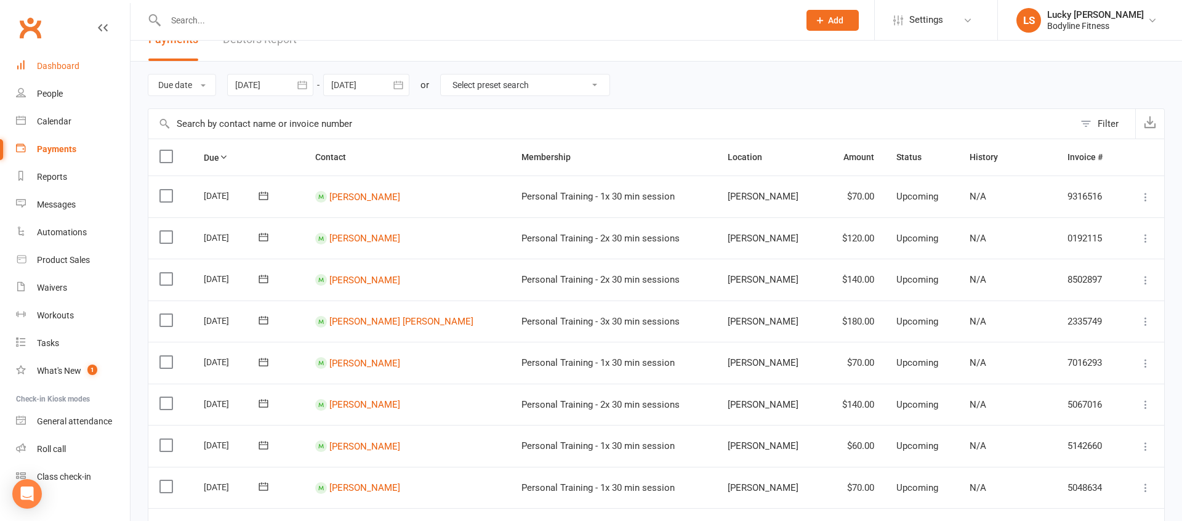
click at [60, 67] on div "Dashboard" at bounding box center [58, 66] width 42 height 10
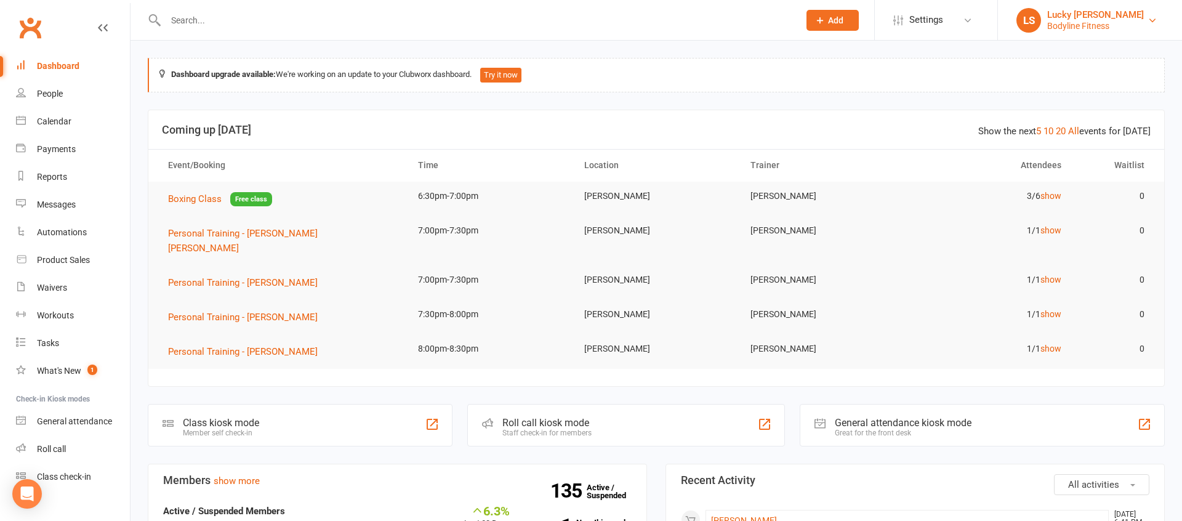
click at [1060, 20] on div "Bodyline Fitness" at bounding box center [1095, 25] width 97 height 11
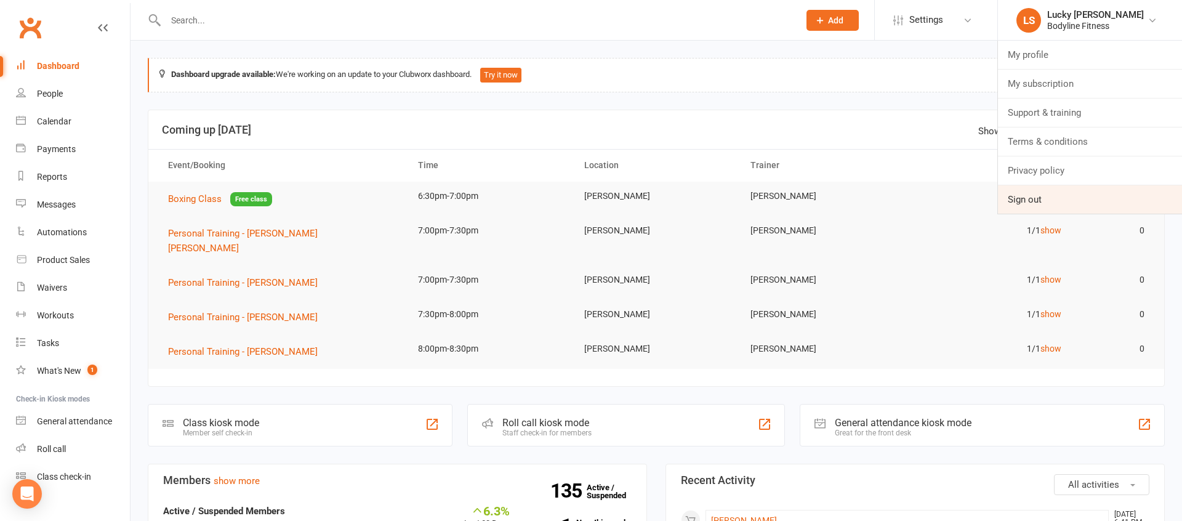
click at [1026, 199] on link "Sign out" at bounding box center [1090, 199] width 184 height 28
